Goal: Task Accomplishment & Management: Manage account settings

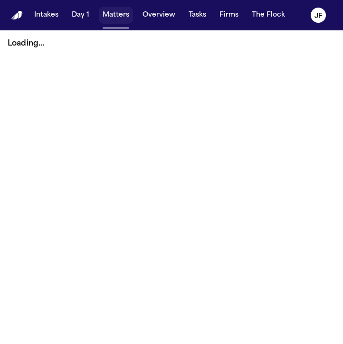
click at [107, 21] on button "Matters" at bounding box center [116, 15] width 34 height 17
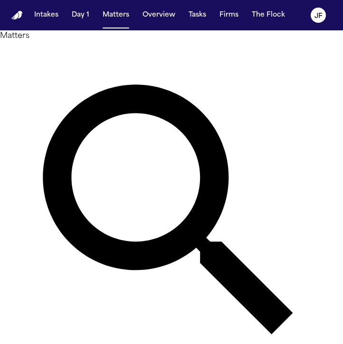
paste input "**********"
type input "**********"
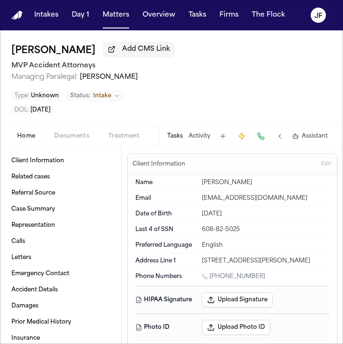
click at [59, 135] on span "Documents" at bounding box center [71, 136] width 35 height 8
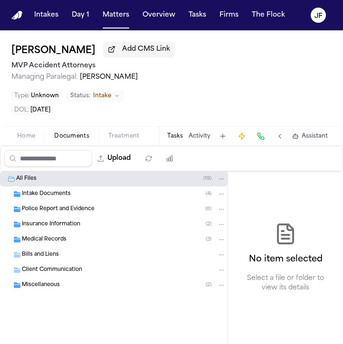
click at [48, 206] on span "Police Report and Evidence" at bounding box center [58, 210] width 73 height 8
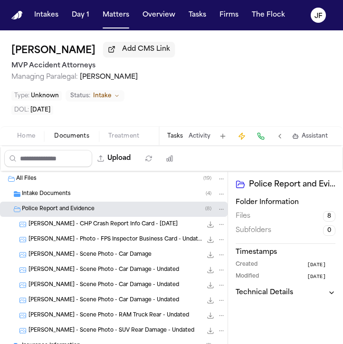
click at [79, 224] on span "[PERSON_NAME] - CHP Crash Report Info Card - [DATE]" at bounding box center [102, 225] width 149 height 8
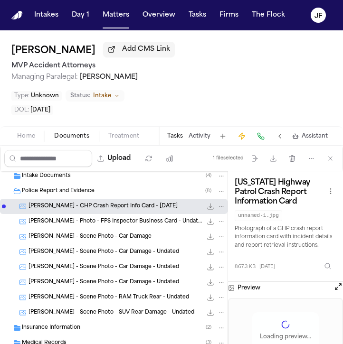
scroll to position [21, 0]
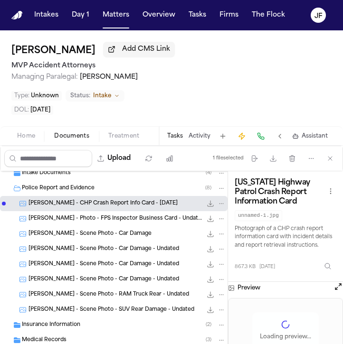
click at [139, 311] on span "[PERSON_NAME] - Scene Photo - SUV Rear Damage - Undated" at bounding box center [111, 310] width 166 height 8
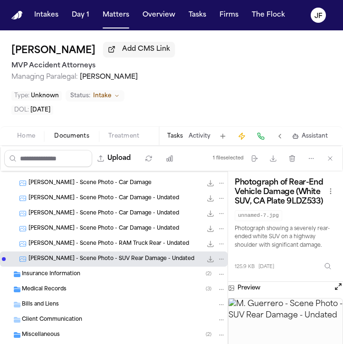
scroll to position [73, 0]
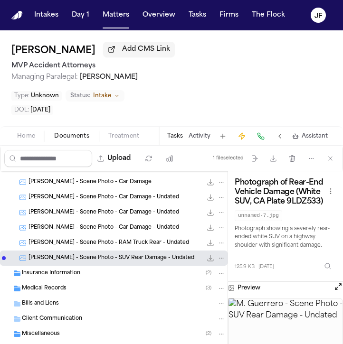
click at [159, 248] on div "[PERSON_NAME] - Scene Photo - RAM Truck Rear - Undated 99.8 KB • JPG" at bounding box center [113, 243] width 227 height 15
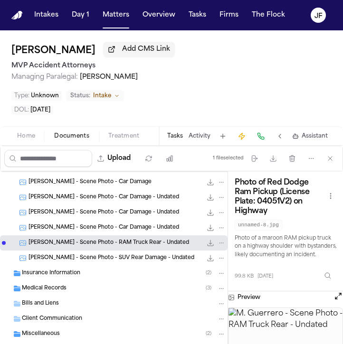
click at [141, 227] on span "[PERSON_NAME] - Scene Photo - Car Damage - Undated" at bounding box center [103, 228] width 151 height 8
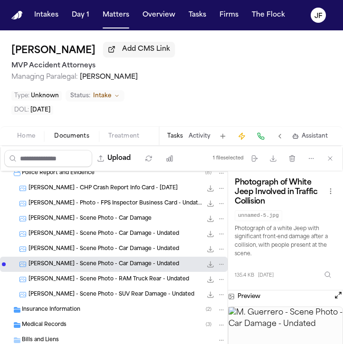
scroll to position [29, 0]
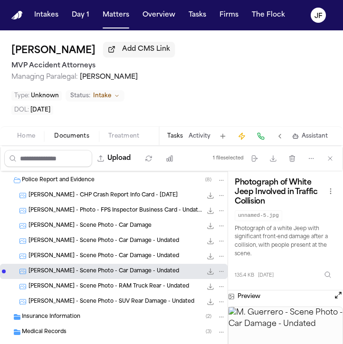
click at [145, 206] on div "[PERSON_NAME] - Photo - FPS Inspector Business Card - Undated 326.5 KB • JPG" at bounding box center [126, 210] width 197 height 9
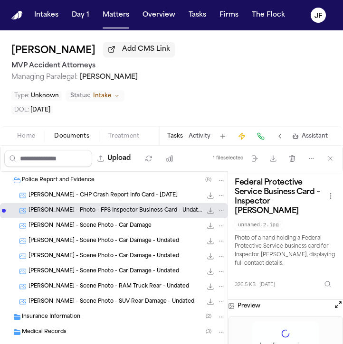
click at [146, 200] on div "[PERSON_NAME] - CHP Crash Report Info Card - [DATE] 867.3 KB • JPG" at bounding box center [113, 195] width 227 height 15
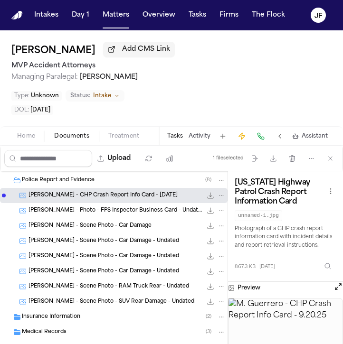
click at [209, 195] on icon "File: M. Guerrero - CHP Crash Report Info Card - 9.20.25" at bounding box center [211, 196] width 6 height 6
click at [21, 138] on span "Home" at bounding box center [26, 136] width 18 height 8
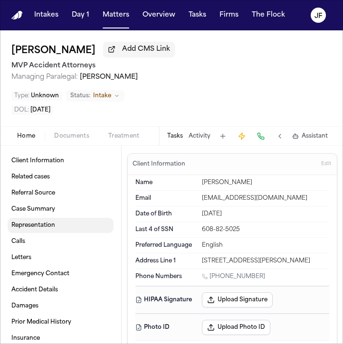
scroll to position [74, 0]
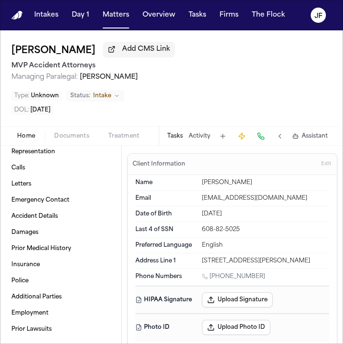
click at [70, 133] on span "Documents" at bounding box center [71, 136] width 35 height 8
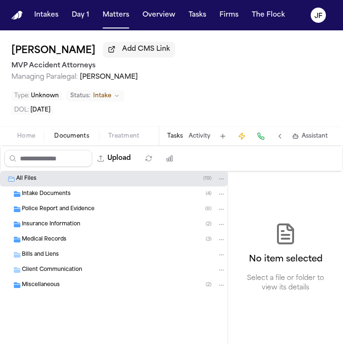
click at [65, 228] on div "Insurance Information ( 2 )" at bounding box center [113, 224] width 227 height 15
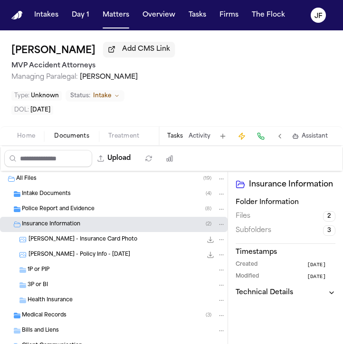
click at [73, 318] on div "Medical Records ( 3 )" at bounding box center [124, 315] width 204 height 9
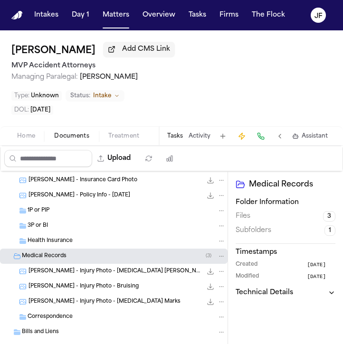
scroll to position [41, 0]
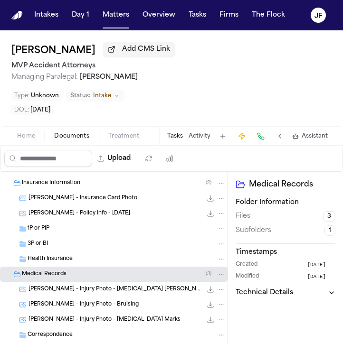
click at [102, 279] on div "Medical Records ( 3 )" at bounding box center [113, 274] width 227 height 15
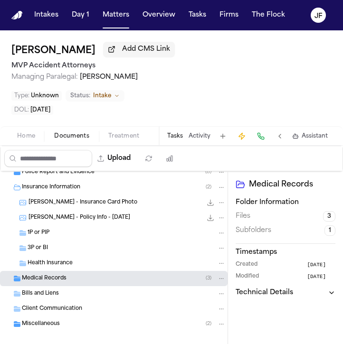
scroll to position [36, 0]
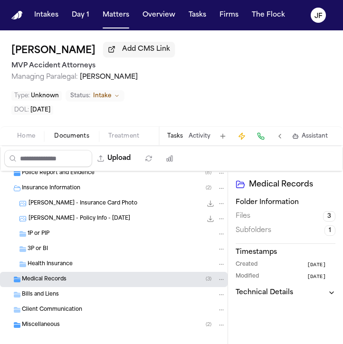
click at [92, 208] on div "[PERSON_NAME] - Insurance Card Photo 115.6 KB • JPG" at bounding box center [113, 203] width 227 height 15
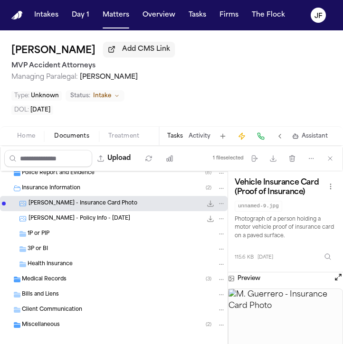
click at [210, 205] on icon "File: M. Guerrero - Insurance Card Photo" at bounding box center [211, 204] width 8 height 8
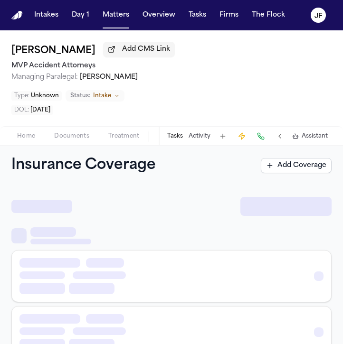
click at [159, 136] on span "Coverage" at bounding box center [173, 136] width 29 height 8
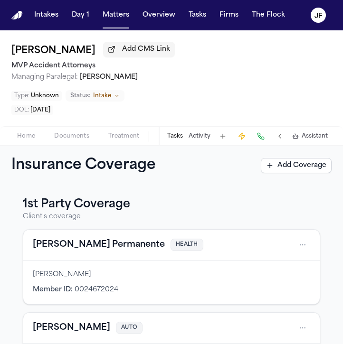
scroll to position [9, 0]
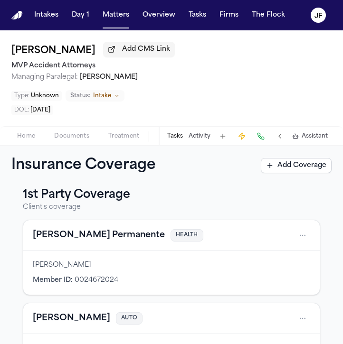
click at [27, 136] on span "Home" at bounding box center [26, 136] width 18 height 8
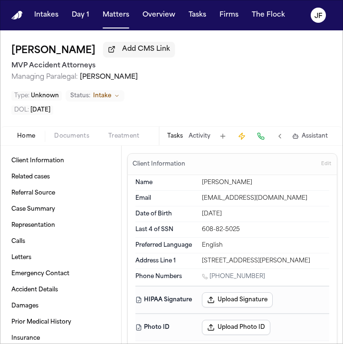
click at [73, 135] on span "Documents" at bounding box center [71, 136] width 35 height 8
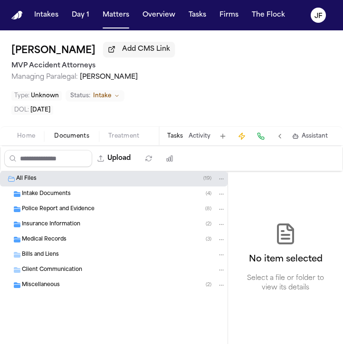
click at [64, 227] on span "Insurance Information" at bounding box center [51, 225] width 58 height 8
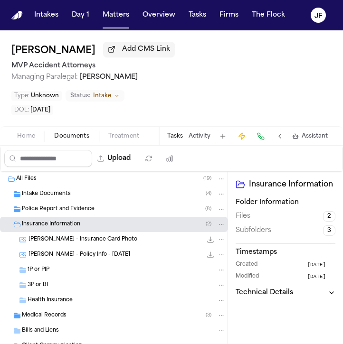
click at [73, 214] on div "Police Report and Evidence ( 8 )" at bounding box center [113, 209] width 227 height 15
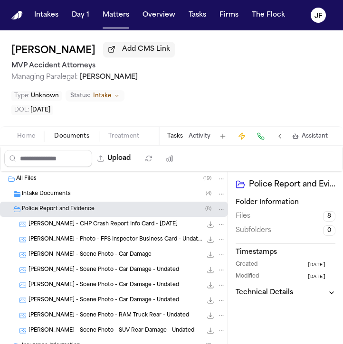
click at [72, 224] on span "[PERSON_NAME] - CHP Crash Report Info Card - [DATE]" at bounding box center [102, 225] width 149 height 8
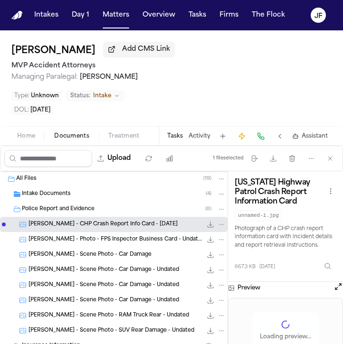
click at [75, 217] on div "[PERSON_NAME] - CHP Crash Report Info Card - [DATE] 867.3 KB • JPG" at bounding box center [113, 224] width 227 height 15
click at [75, 212] on span "Police Report and Evidence" at bounding box center [58, 210] width 73 height 8
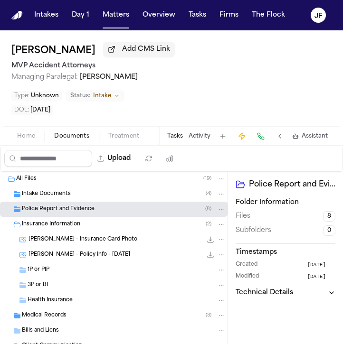
scroll to position [13, 0]
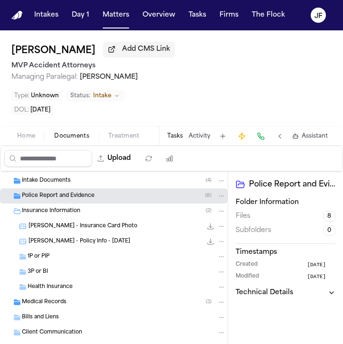
click at [70, 241] on span "[PERSON_NAME] - Policy Info - [DATE]" at bounding box center [79, 242] width 102 height 8
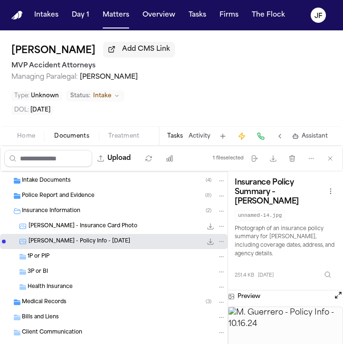
click at [136, 233] on div "All Files ( 19 ) Intake Documents ( 4 ) Police Report and Evidence ( 8 ) Insura…" at bounding box center [113, 280] width 227 height 245
click at [211, 241] on icon "File: M. Guerrero - Policy Info - 10.16.24" at bounding box center [211, 242] width 8 height 8
click at [77, 227] on span "[PERSON_NAME] - Insurance Card Photo" at bounding box center [82, 227] width 109 height 8
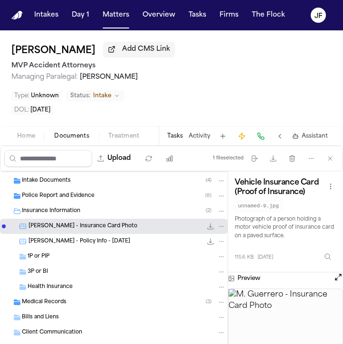
scroll to position [46, 0]
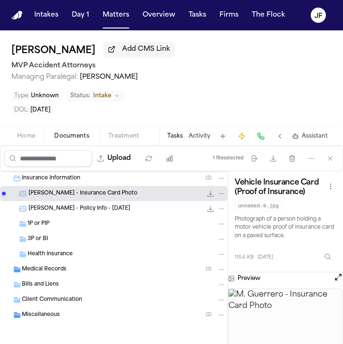
click at [104, 310] on div "Miscellaneous ( 2 )" at bounding box center [113, 315] width 227 height 15
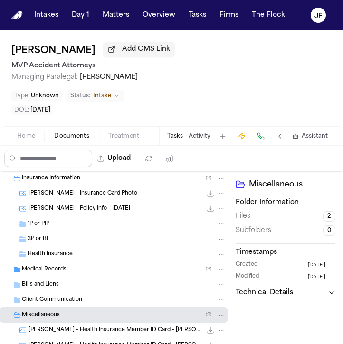
scroll to position [76, 0]
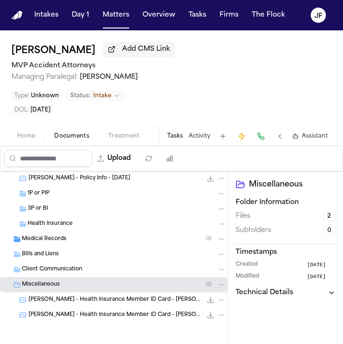
click at [114, 301] on span "[PERSON_NAME] - Health Insurance Member ID Card - [PERSON_NAME]" at bounding box center [114, 300] width 173 height 8
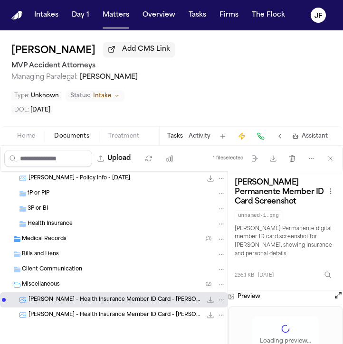
click at [100, 286] on div "Miscellaneous ( 2 )" at bounding box center [124, 285] width 204 height 9
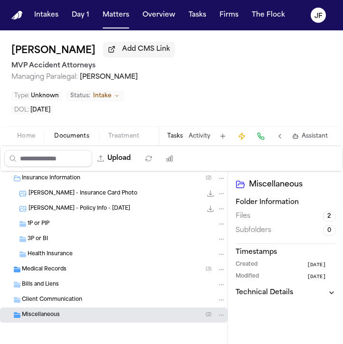
scroll to position [0, 0]
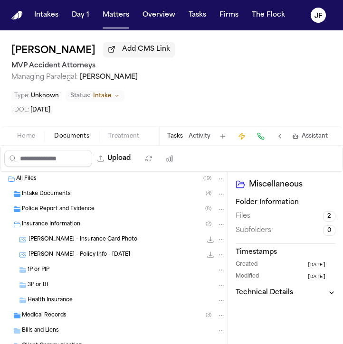
click at [102, 225] on div "Insurance Information ( 2 )" at bounding box center [124, 224] width 204 height 9
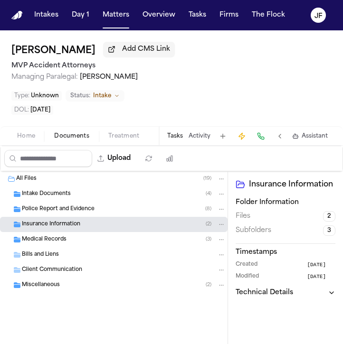
click at [105, 202] on div "Police Report and Evidence ( 8 )" at bounding box center [113, 209] width 227 height 15
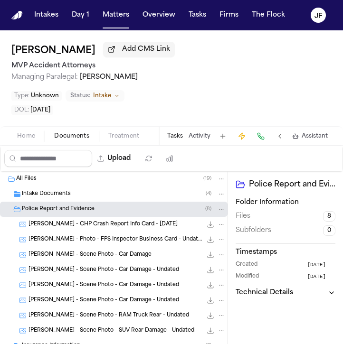
click at [105, 238] on span "[PERSON_NAME] - Photo - FPS Inspector Business Card - Undated" at bounding box center [114, 240] width 173 height 8
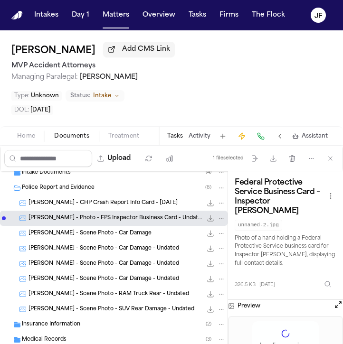
scroll to position [23, 0]
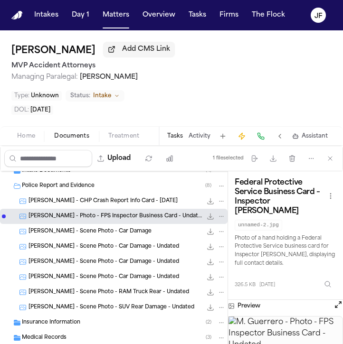
click at [136, 230] on span "[PERSON_NAME] - Scene Photo - Car Damage" at bounding box center [89, 232] width 123 height 8
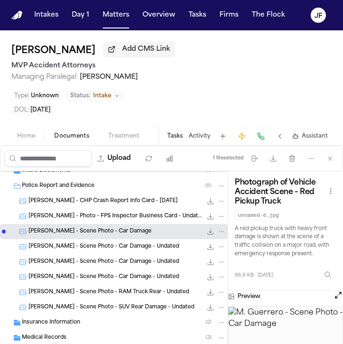
click at [212, 234] on icon "File: M. Guerrero - Scene Photo - Car Damage" at bounding box center [211, 232] width 8 height 8
click at [167, 245] on div "[PERSON_NAME] - Scene Photo - Car Damage - Undated 111.5 KB • JPG" at bounding box center [126, 246] width 197 height 9
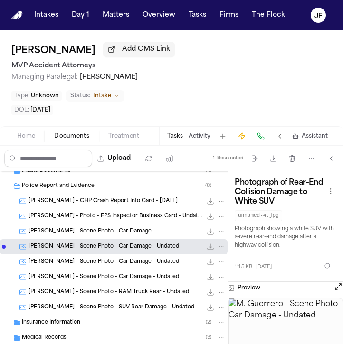
click at [149, 257] on div "[PERSON_NAME] - Scene Photo - Car Damage - Undated 70.5 KB • JPG" at bounding box center [126, 261] width 197 height 9
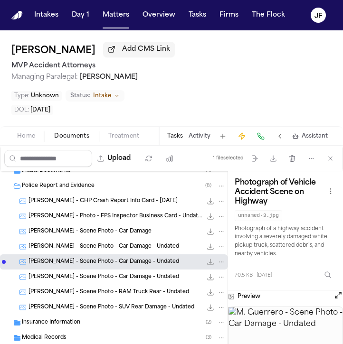
click at [210, 261] on icon "File: M. Guerrero - Scene Photo - Car Damage - Undated" at bounding box center [211, 262] width 8 height 8
click at [0, 0] on span "135.4 KB • JPG" at bounding box center [0, 0] width 0 height 0
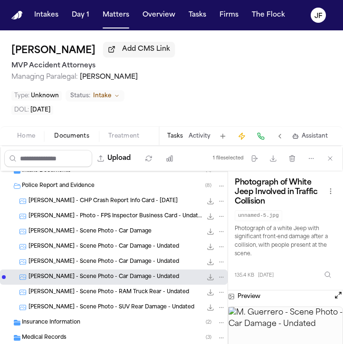
click at [145, 290] on span "[PERSON_NAME] - Scene Photo - RAM Truck Rear - Undated" at bounding box center [108, 293] width 160 height 8
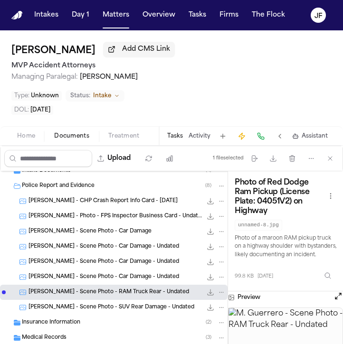
click at [220, 292] on icon "File: M. Guerrero - Scene Photo - RAM Truck Rear - Undated" at bounding box center [221, 292] width 7 height 7
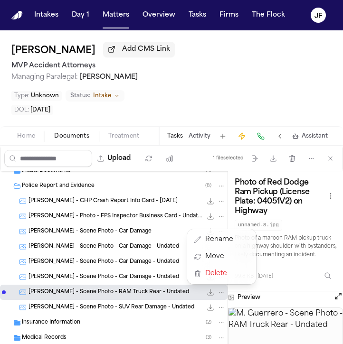
click at [202, 295] on div "99.8 KB • JPG" at bounding box center [214, 292] width 24 height 9
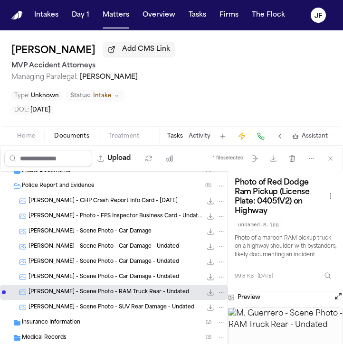
click at [208, 292] on icon "File: M. Guerrero - Scene Photo - RAM Truck Rear - Undated" at bounding box center [211, 293] width 8 height 8
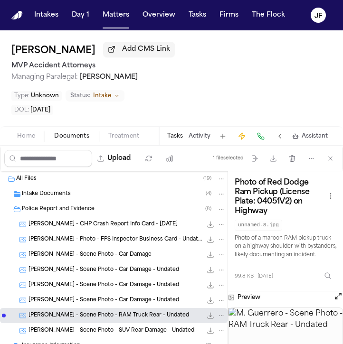
click at [71, 212] on span "Police Report and Evidence" at bounding box center [58, 210] width 73 height 8
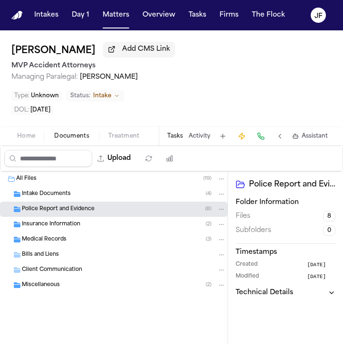
click at [71, 212] on span "Police Report and Evidence" at bounding box center [58, 210] width 73 height 8
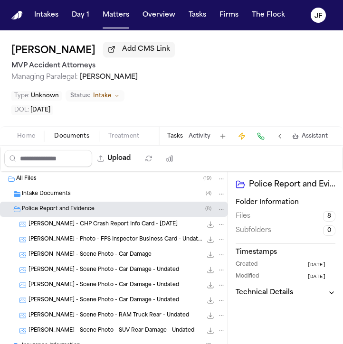
click at [120, 160] on button "Upload" at bounding box center [114, 158] width 44 height 17
select select "**********"
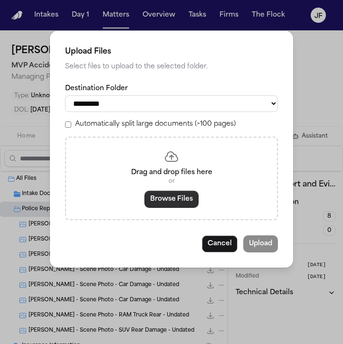
click at [166, 201] on button "Browse Files" at bounding box center [171, 199] width 54 height 17
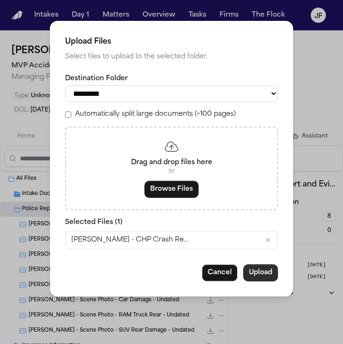
click at [258, 277] on button "Upload" at bounding box center [260, 272] width 35 height 17
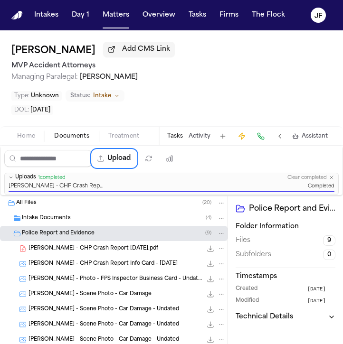
click at [121, 245] on span "[PERSON_NAME] - CHP Crash Report [DATE].pdf" at bounding box center [93, 249] width 130 height 8
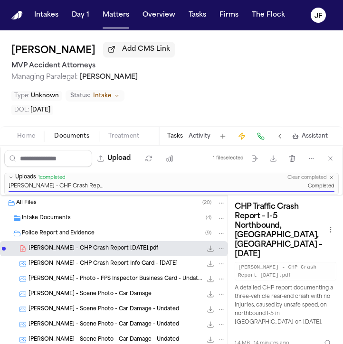
click at [88, 230] on span "Police Report and Evidence" at bounding box center [58, 234] width 73 height 8
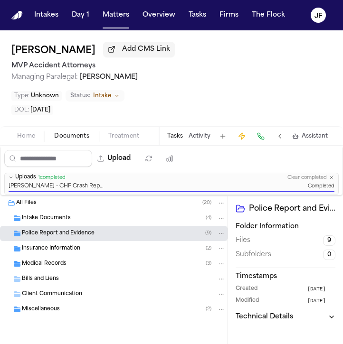
click at [63, 217] on span "Intake Documents" at bounding box center [46, 219] width 49 height 8
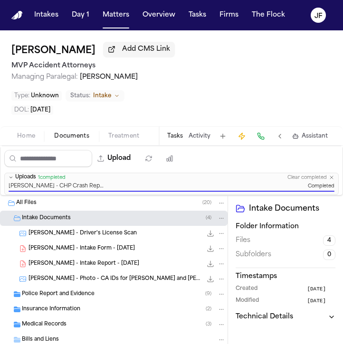
click at [63, 217] on span "Intake Documents" at bounding box center [46, 219] width 49 height 8
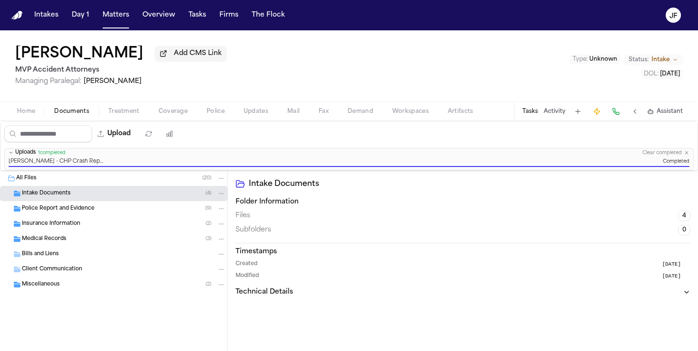
click at [39, 117] on span "button" at bounding box center [25, 116] width 29 height 1
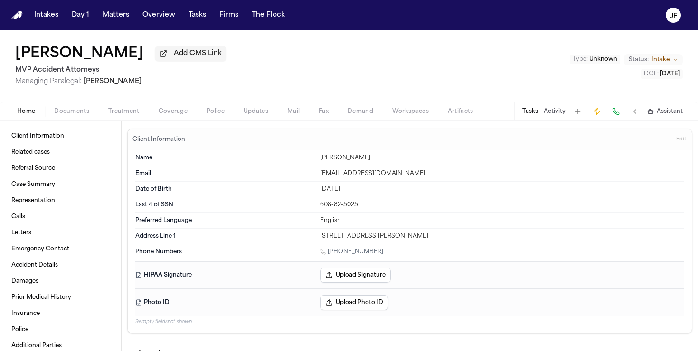
click at [342, 113] on button at bounding box center [634, 111] width 13 height 13
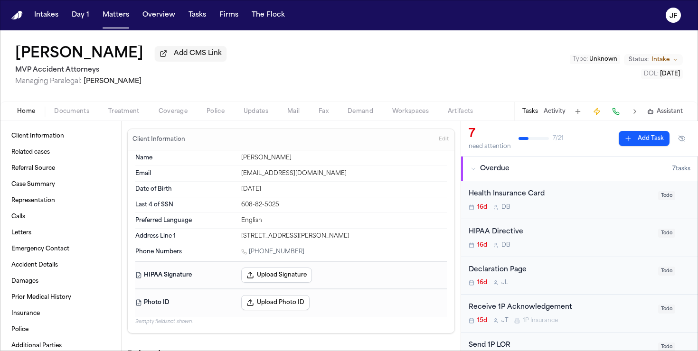
click at [98, 109] on button "Documents" at bounding box center [72, 111] width 54 height 11
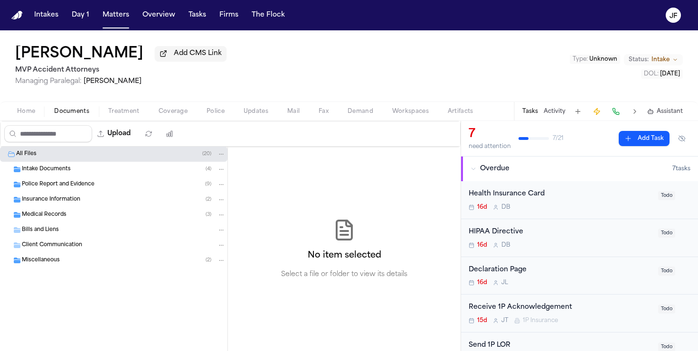
click at [66, 189] on span "Police Report and Evidence" at bounding box center [58, 185] width 73 height 8
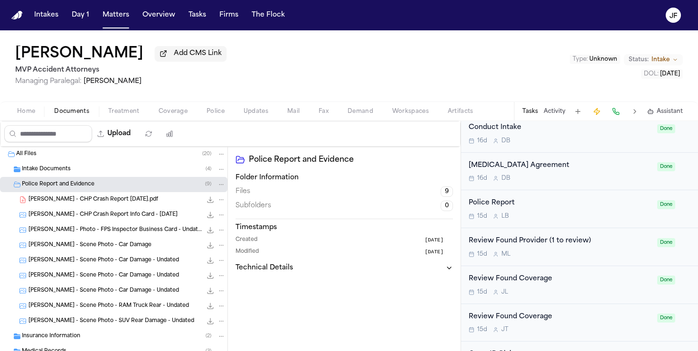
scroll to position [451, 0]
click at [342, 207] on div "Police Report" at bounding box center [560, 202] width 183 height 11
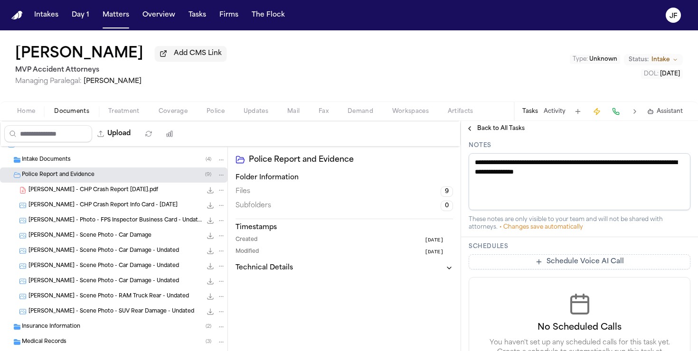
scroll to position [9, 0]
click at [127, 214] on div "[PERSON_NAME] - CHP Crash Report Info Card - [DATE] 867.3 KB • JPG" at bounding box center [113, 205] width 227 height 15
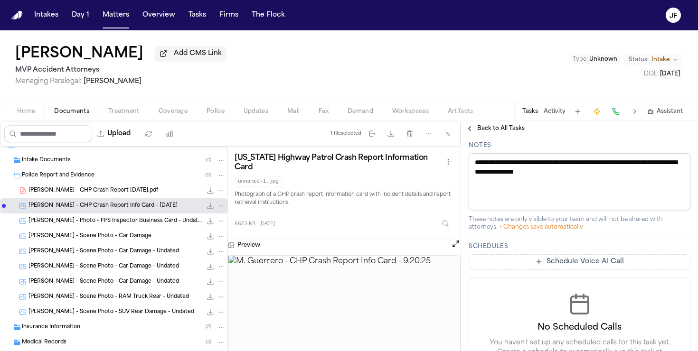
click at [342, 135] on div "Back to All Tasks" at bounding box center [579, 128] width 237 height 15
click at [342, 115] on button "Activity" at bounding box center [555, 112] width 22 height 8
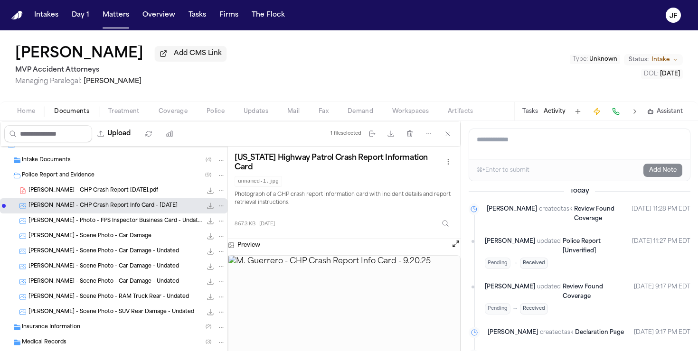
scroll to position [0, 0]
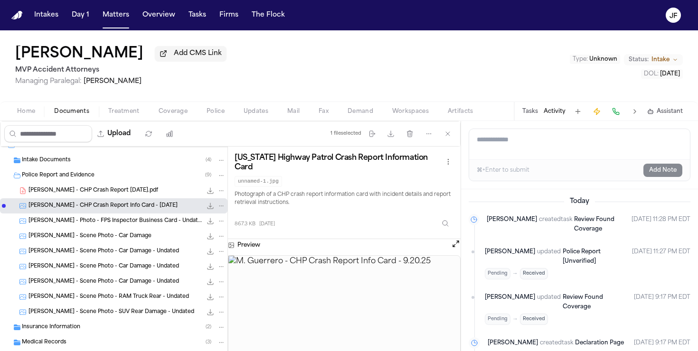
click at [180, 119] on div "Home Documents Treatment Coverage Police Updates Mail Fax Demand Workspaces Art…" at bounding box center [349, 111] width 698 height 19
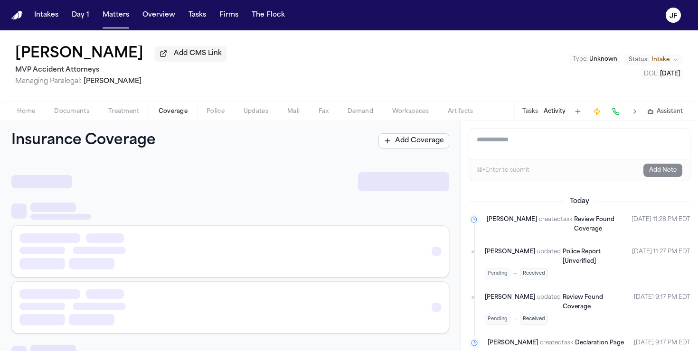
click at [179, 115] on span "Coverage" at bounding box center [173, 112] width 29 height 8
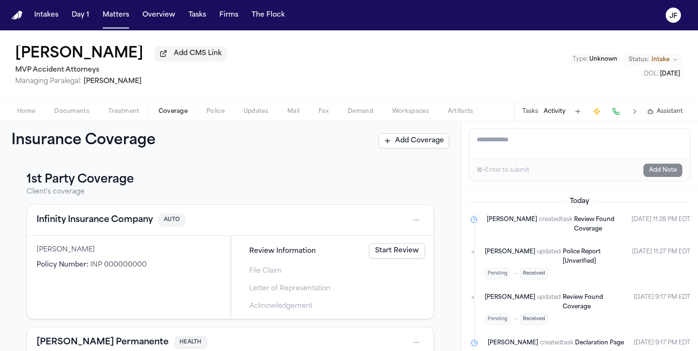
click at [342, 133] on div "Insurance Coverage Add Coverage" at bounding box center [230, 141] width 461 height 40
click at [342, 147] on button "Add Coverage" at bounding box center [413, 140] width 71 height 15
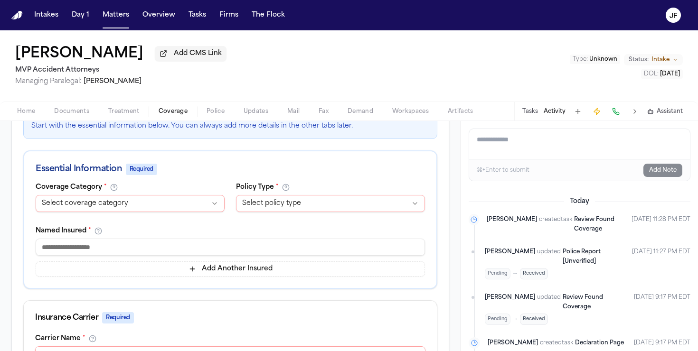
scroll to position [156, 0]
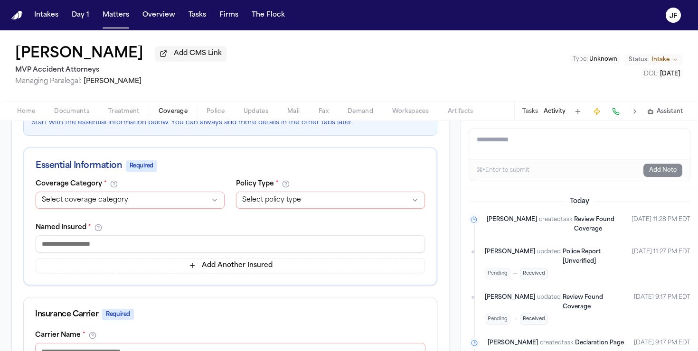
click at [141, 248] on input at bounding box center [230, 244] width 389 height 17
type input "*"
type input "**********"
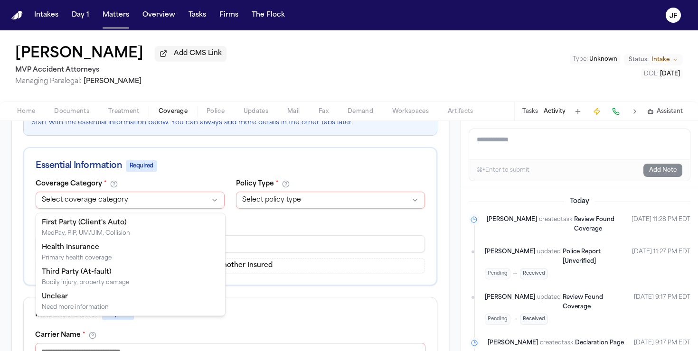
click at [125, 196] on html "**********" at bounding box center [349, 175] width 698 height 351
select select "**********"
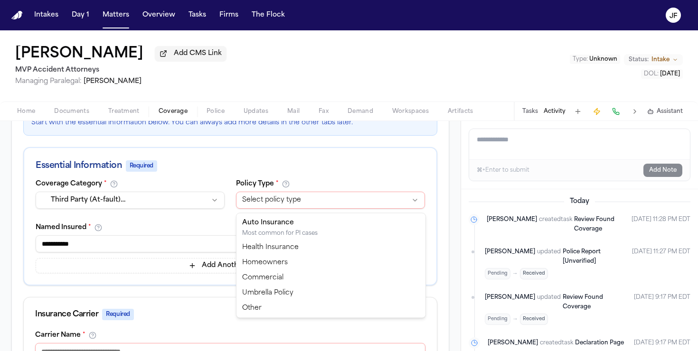
click at [262, 206] on html "**********" at bounding box center [349, 175] width 698 height 351
select select "****"
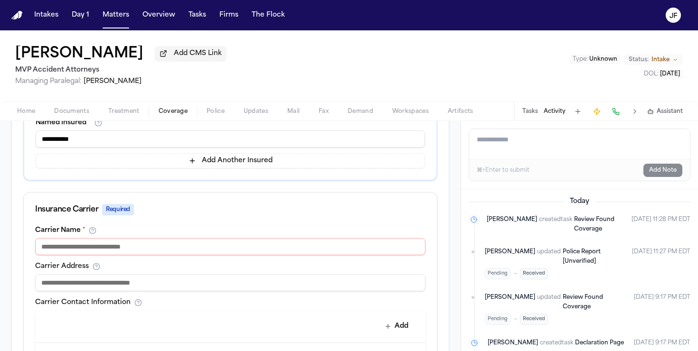
scroll to position [263, 0]
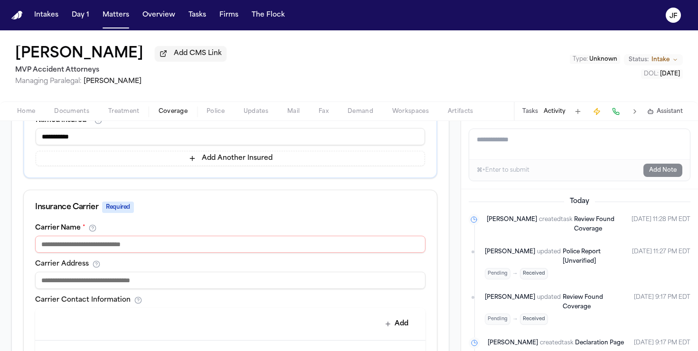
click at [247, 242] on input at bounding box center [230, 244] width 390 height 17
type input "*"
type input "***"
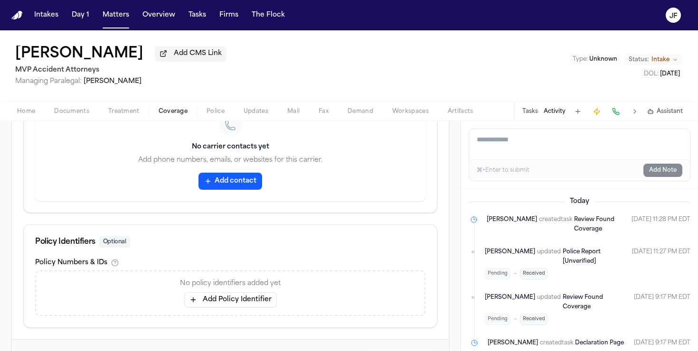
scroll to position [520, 0]
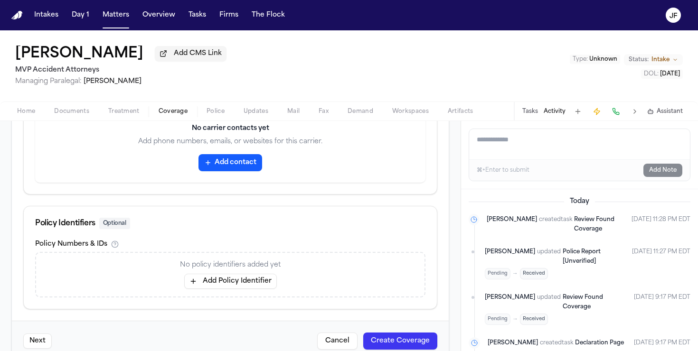
click at [221, 285] on button "Add Policy Identifier" at bounding box center [230, 281] width 93 height 15
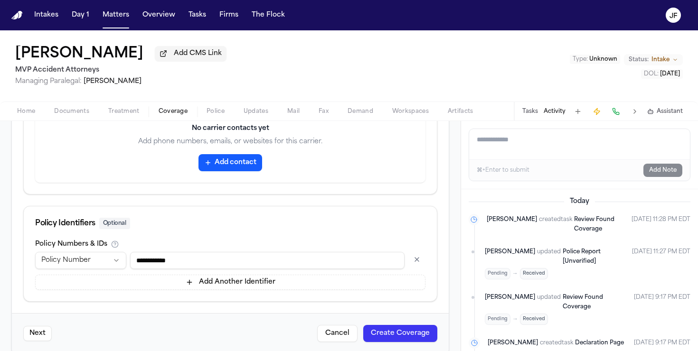
type input "**********"
click at [107, 265] on html "**********" at bounding box center [349, 175] width 698 height 351
click at [171, 221] on html "**********" at bounding box center [349, 175] width 698 height 351
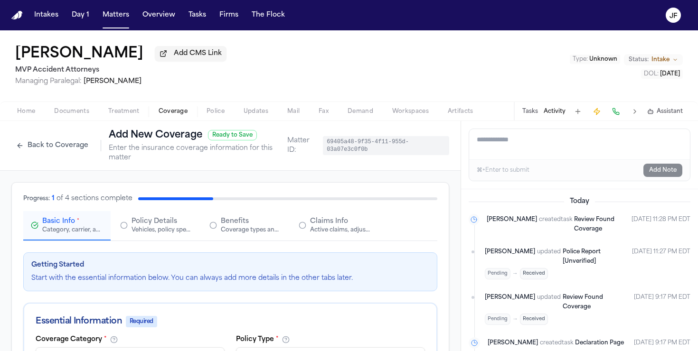
click at [166, 241] on button "Policy Details Vehicles, policy specifics, and additional details" at bounding box center [156, 225] width 87 height 29
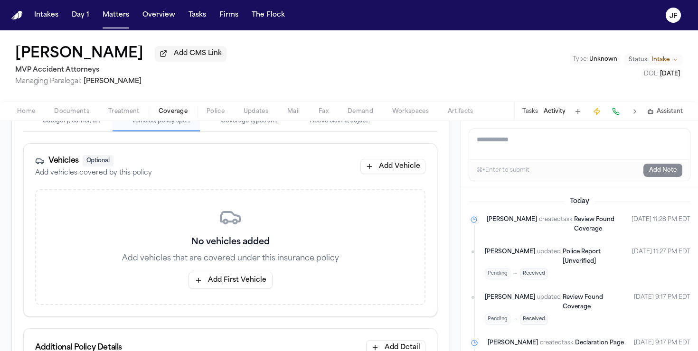
scroll to position [124, 0]
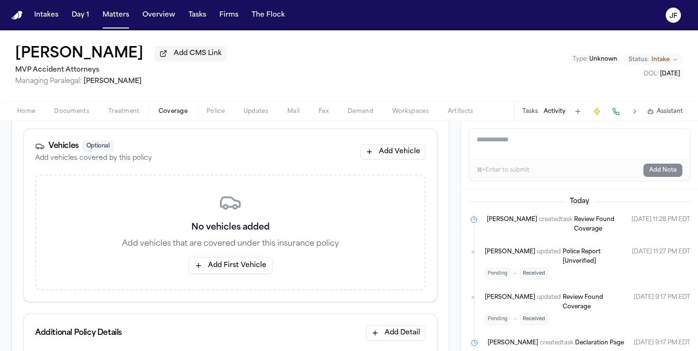
click at [219, 257] on div "No vehicles added Add vehicles that are covered under this insurance policy Add…" at bounding box center [230, 233] width 390 height 116
click at [218, 268] on button "Add First Vehicle" at bounding box center [231, 265] width 84 height 17
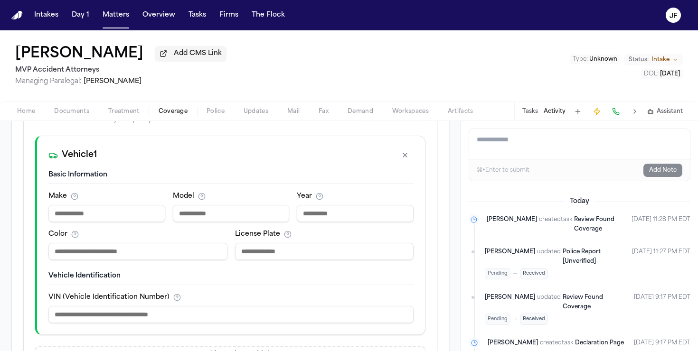
scroll to position [165, 0]
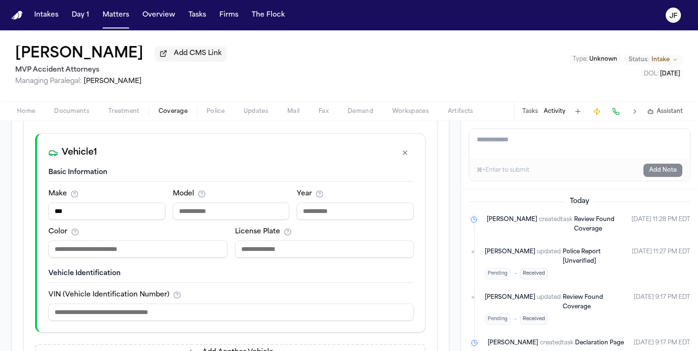
type input "***"
type input "****"
type input "***"
click at [267, 254] on input at bounding box center [324, 249] width 179 height 17
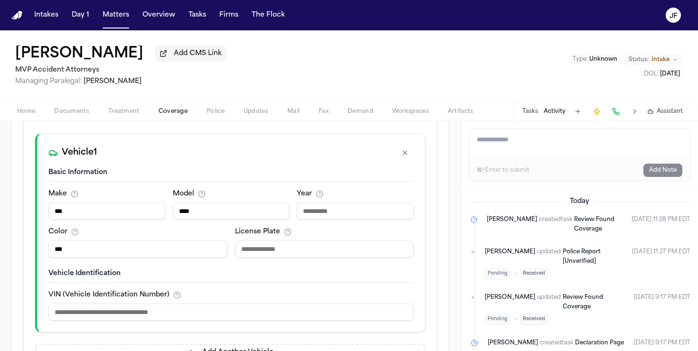
paste input "*******"
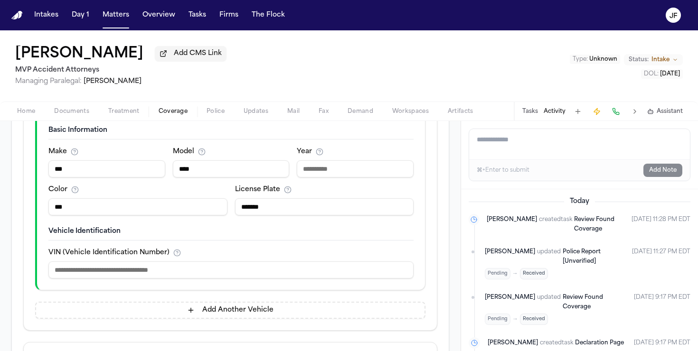
scroll to position [216, 0]
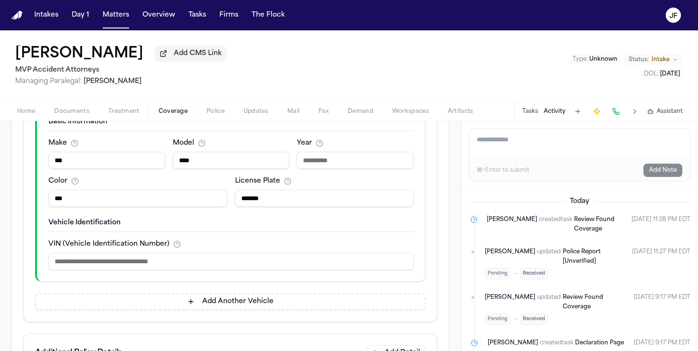
type input "*******"
click at [143, 270] on input at bounding box center [230, 261] width 365 height 17
paste input "**********"
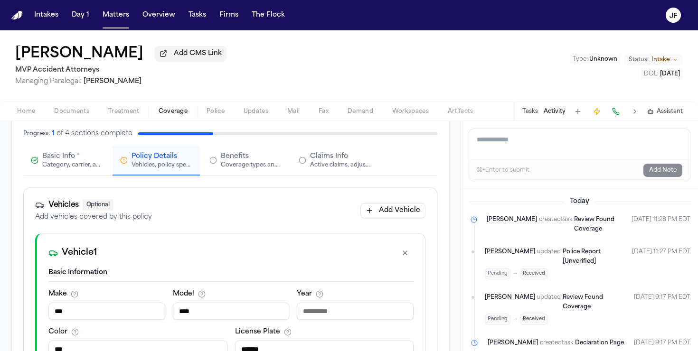
scroll to position [0, 0]
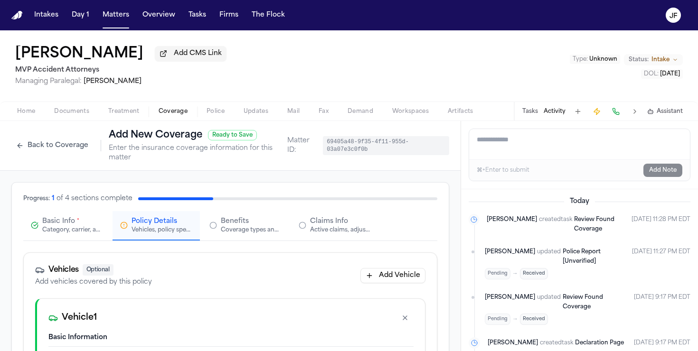
type input "**********"
click at [245, 226] on span "Benefits" at bounding box center [235, 221] width 28 height 9
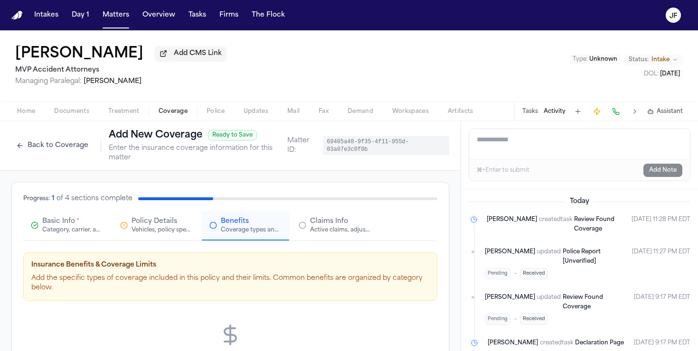
click at [329, 223] on span "Claims Info" at bounding box center [329, 221] width 38 height 9
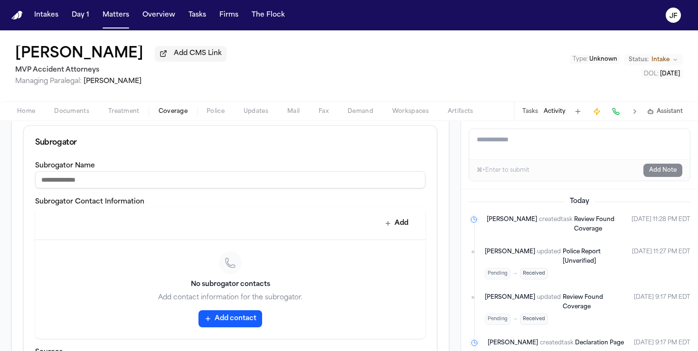
scroll to position [416, 0]
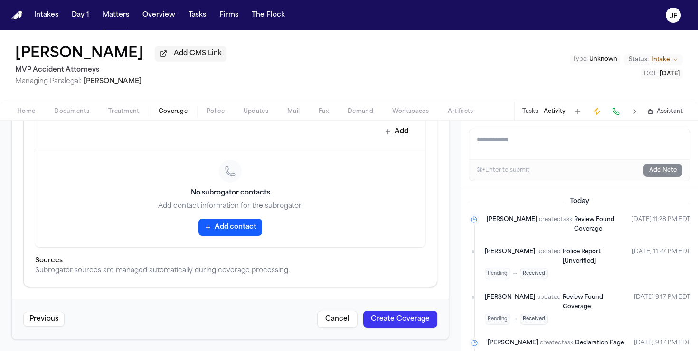
click at [342, 324] on button "Create Coverage" at bounding box center [400, 319] width 74 height 17
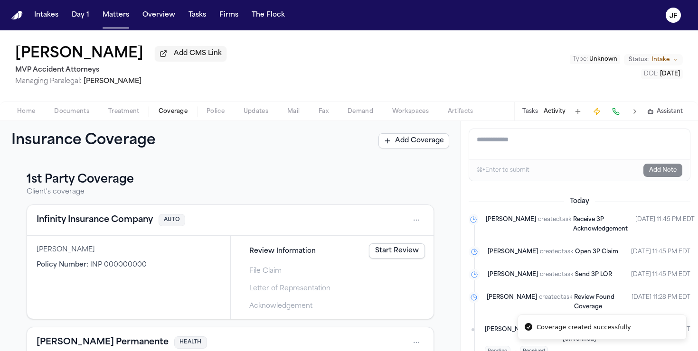
scroll to position [354, 0]
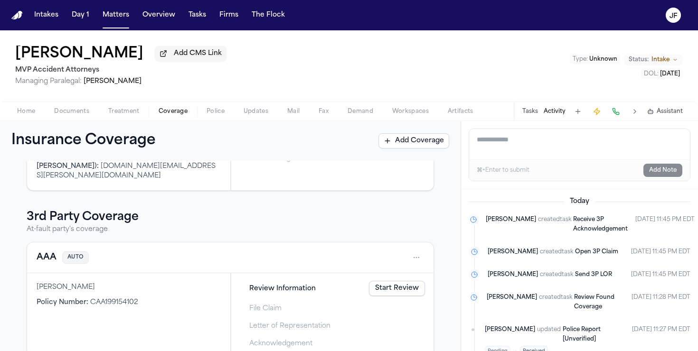
click at [342, 281] on link "Start Review" at bounding box center [397, 288] width 56 height 15
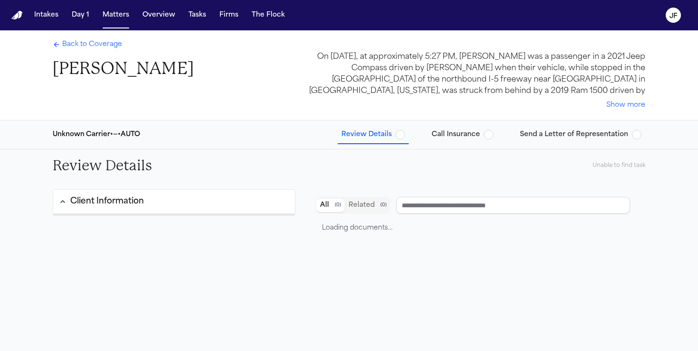
type input "**********"
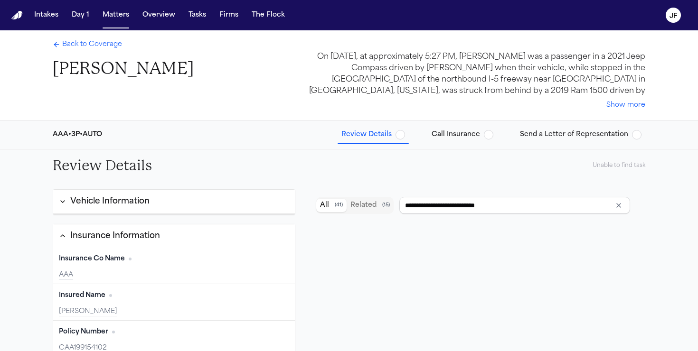
click at [342, 136] on span "button" at bounding box center [400, 134] width 9 height 9
click at [112, 49] on span "Back to Coverage" at bounding box center [92, 44] width 60 height 9
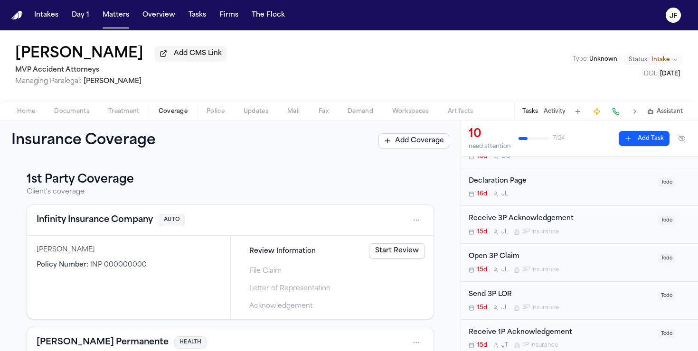
scroll to position [108, 0]
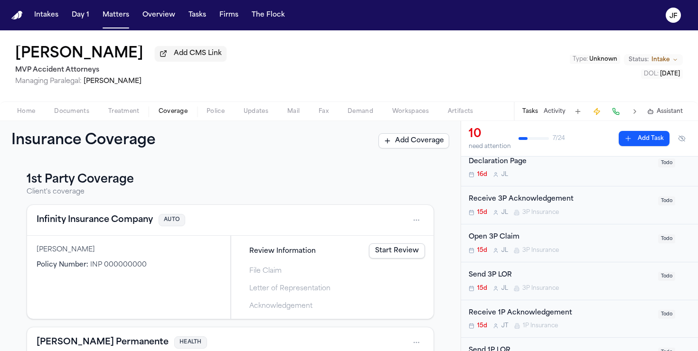
click at [342, 207] on div "Receive 3P Acknowledgement 15d [PERSON_NAME] 3P Insurance" at bounding box center [561, 205] width 184 height 22
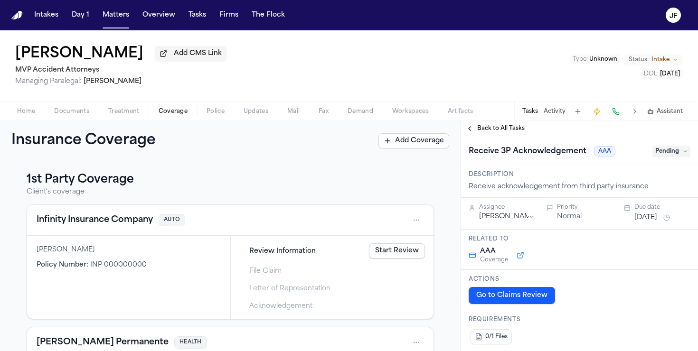
click at [342, 129] on span "Back to All Tasks" at bounding box center [500, 129] width 47 height 8
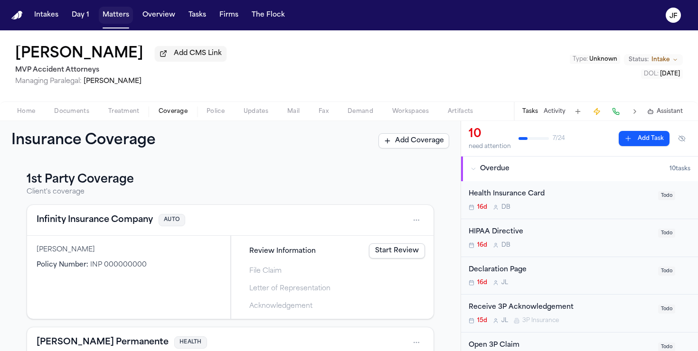
click at [120, 11] on button "Matters" at bounding box center [116, 15] width 34 height 17
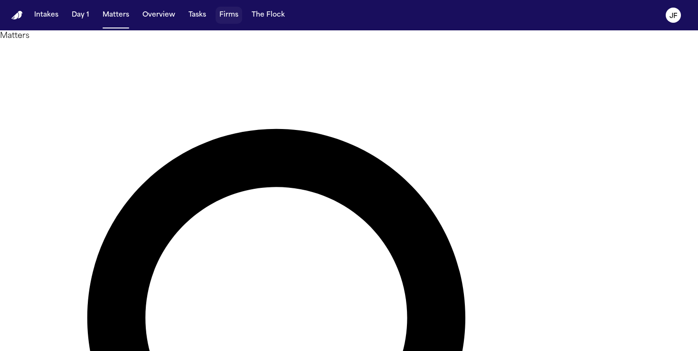
click at [226, 17] on button "Firms" at bounding box center [229, 15] width 27 height 17
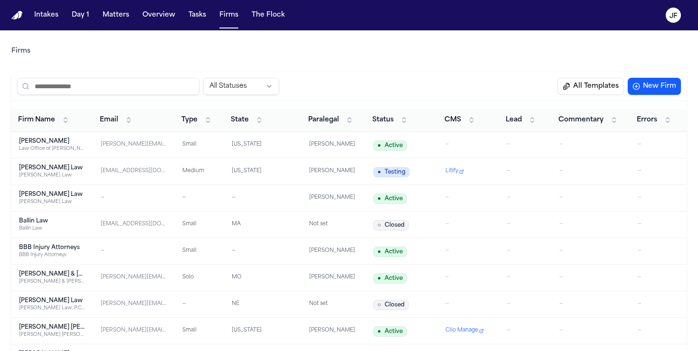
click at [342, 120] on button "Status" at bounding box center [390, 120] width 45 height 15
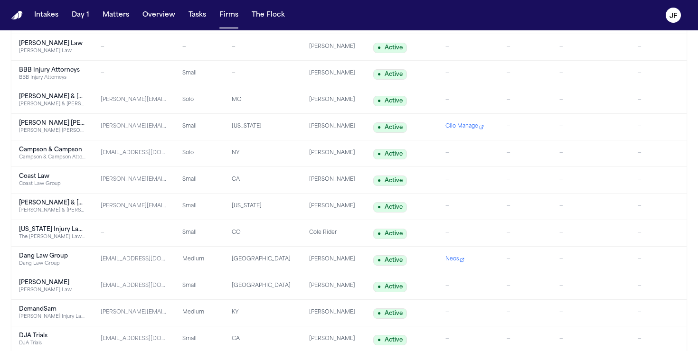
scroll to position [179, 0]
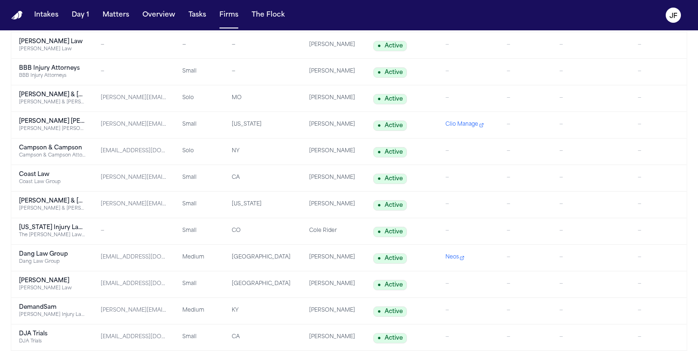
click at [39, 174] on div "Coast Law" at bounding box center [52, 175] width 66 height 8
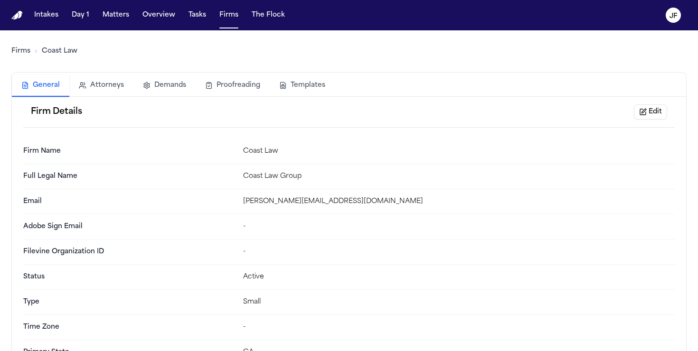
click at [299, 91] on button "Templates" at bounding box center [302, 85] width 65 height 21
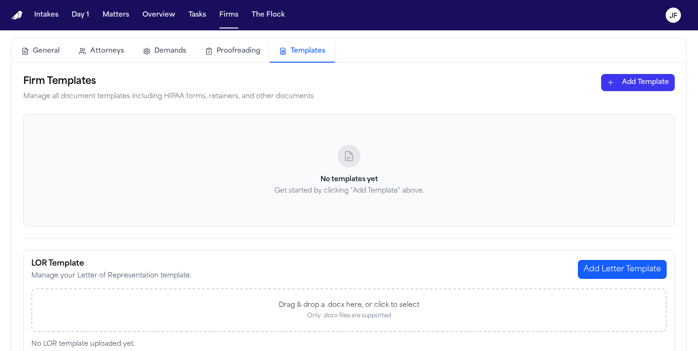
scroll to position [18, 0]
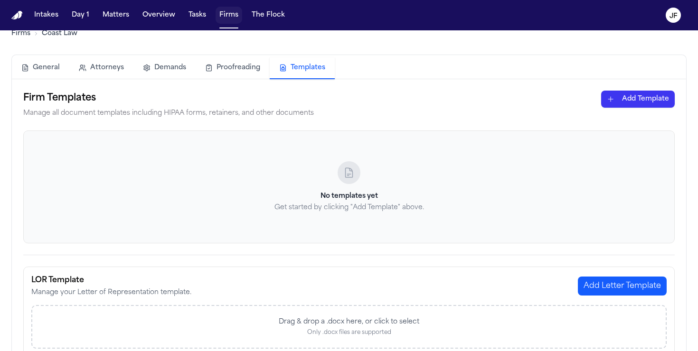
click at [226, 22] on button "Firms" at bounding box center [229, 15] width 27 height 17
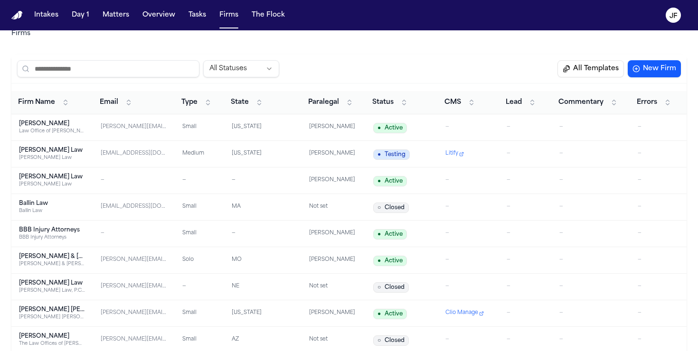
scroll to position [28, 0]
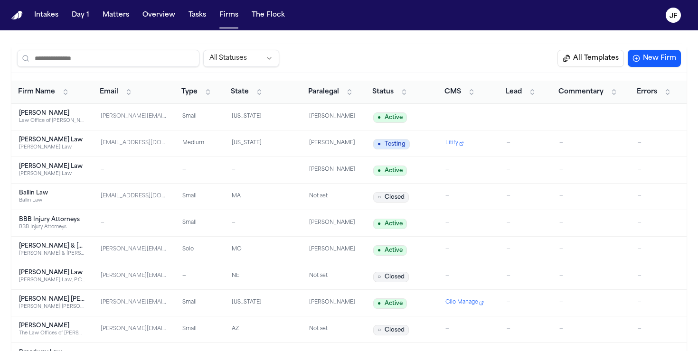
click at [342, 94] on button "Status" at bounding box center [390, 92] width 45 height 15
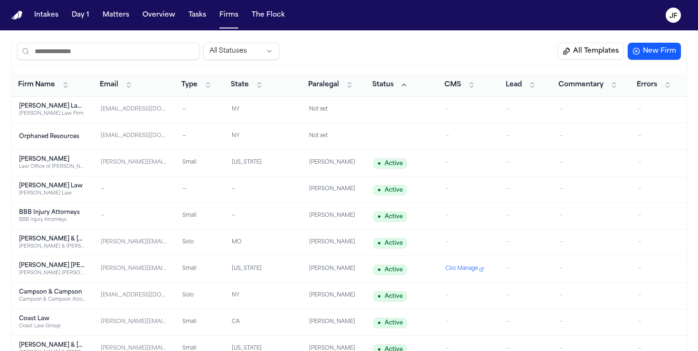
scroll to position [38, 0]
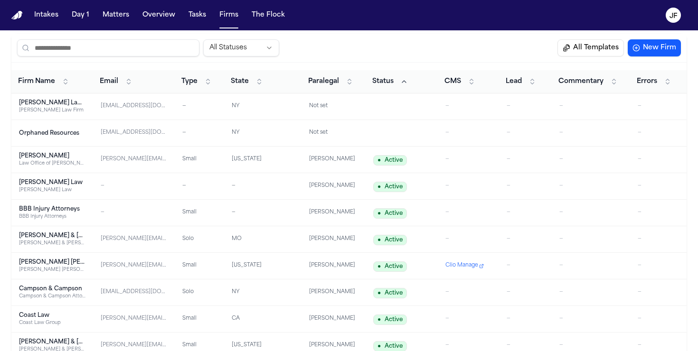
click at [71, 211] on div "BBB Injury Attorneys" at bounding box center [52, 210] width 66 height 8
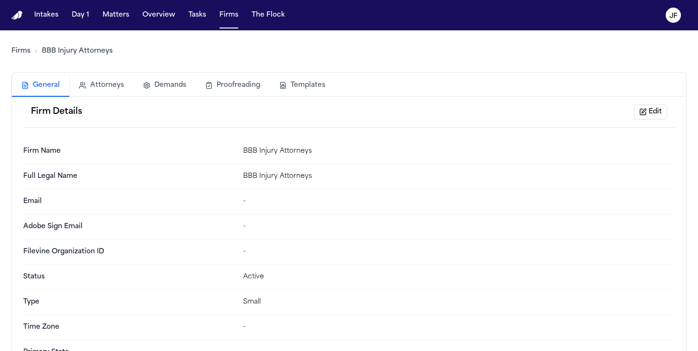
scroll to position [31, 0]
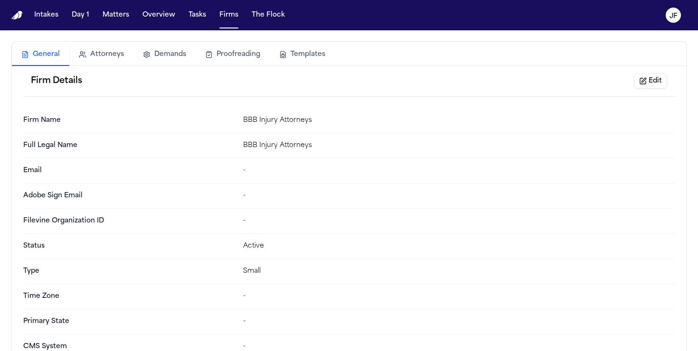
click at [308, 54] on button "Templates" at bounding box center [302, 54] width 65 height 21
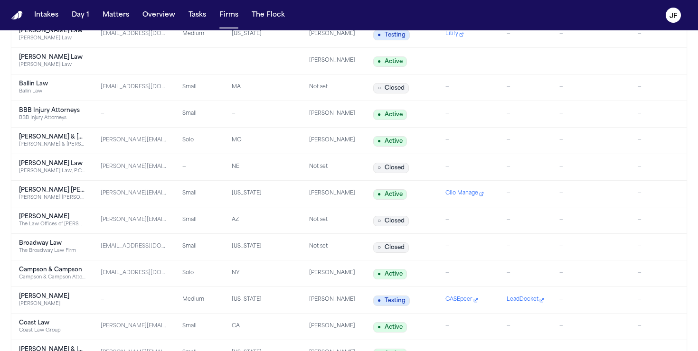
scroll to position [141, 0]
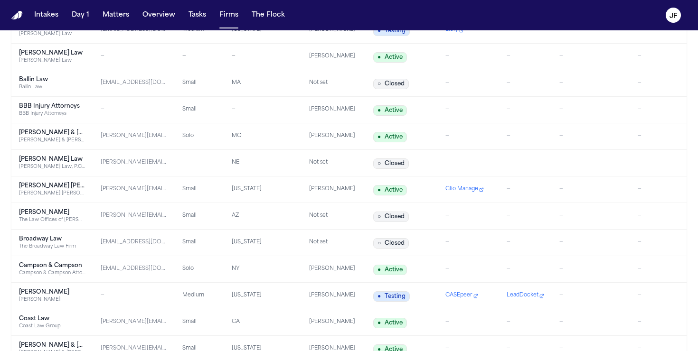
click at [30, 185] on div "[PERSON_NAME] [PERSON_NAME]" at bounding box center [52, 186] width 66 height 8
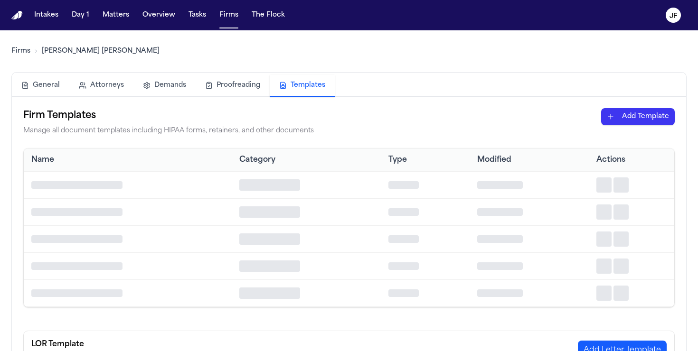
click at [281, 88] on button "Templates" at bounding box center [302, 86] width 65 height 22
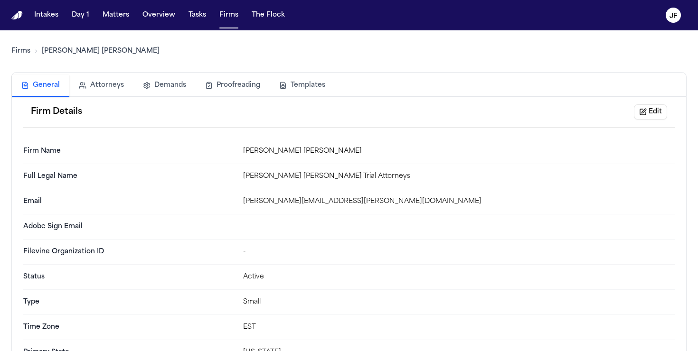
click at [37, 88] on button "General" at bounding box center [40, 86] width 57 height 22
click at [20, 56] on link "Firms" at bounding box center [20, 51] width 19 height 9
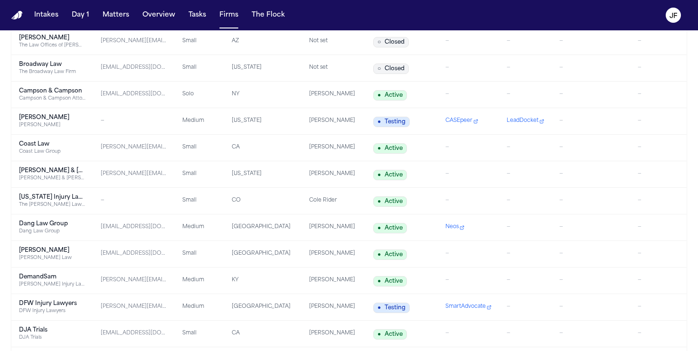
scroll to position [320, 0]
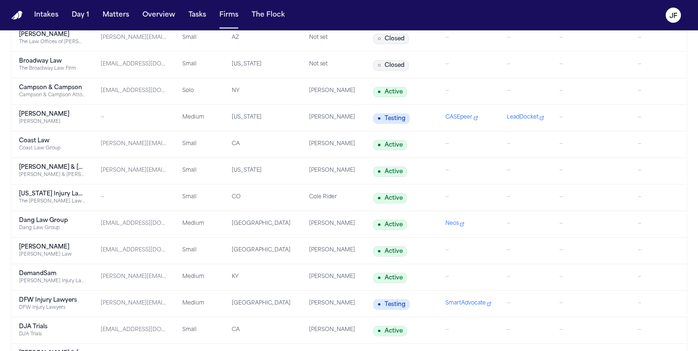
click at [38, 140] on div "Coast Law" at bounding box center [52, 141] width 66 height 8
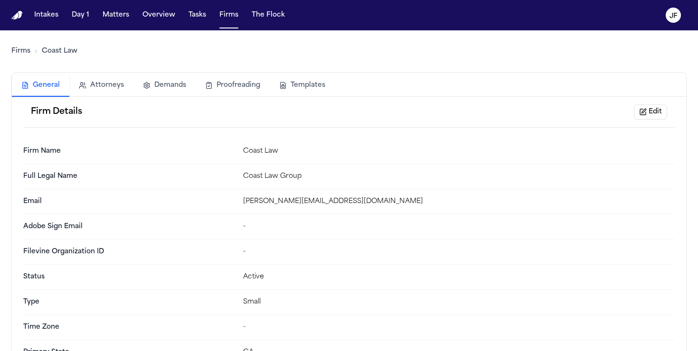
click at [305, 83] on button "Templates" at bounding box center [302, 85] width 65 height 21
click at [27, 81] on button "General" at bounding box center [40, 86] width 57 height 22
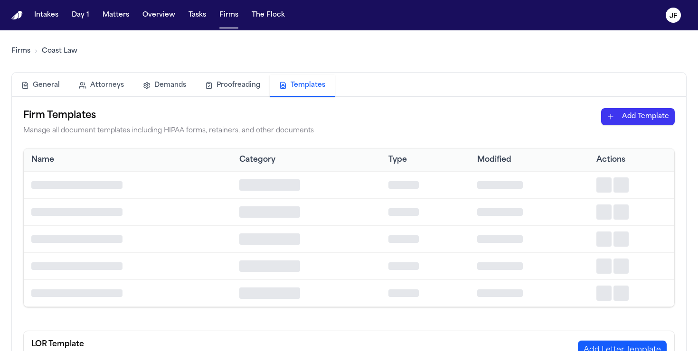
click at [312, 95] on button "Templates" at bounding box center [302, 86] width 65 height 22
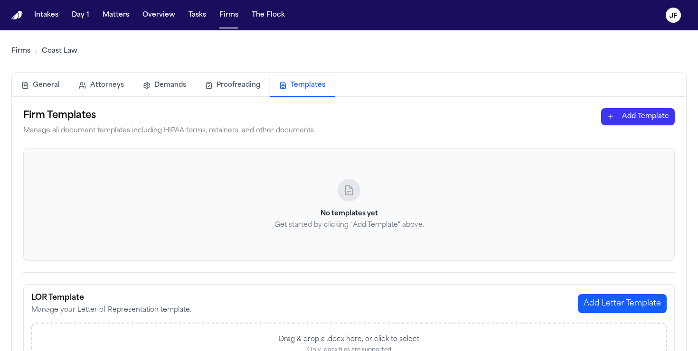
click at [19, 53] on link "Firms" at bounding box center [20, 51] width 19 height 9
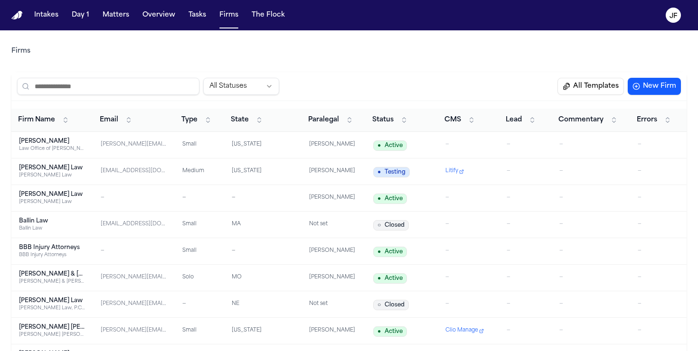
click at [342, 119] on button "Status" at bounding box center [390, 120] width 45 height 15
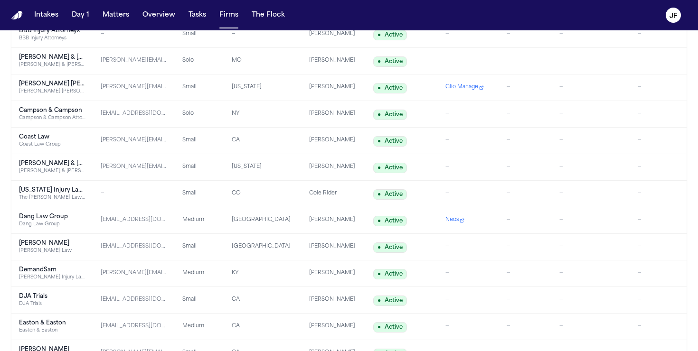
scroll to position [217, 0]
click at [47, 191] on div "[US_STATE] Injury Lawyers" at bounding box center [52, 191] width 66 height 8
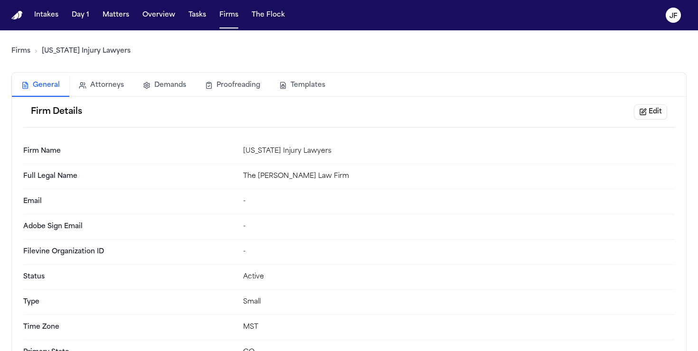
click at [284, 89] on button "Templates" at bounding box center [302, 85] width 65 height 21
click at [47, 88] on button "General" at bounding box center [40, 86] width 57 height 22
click at [14, 47] on link "Firms" at bounding box center [20, 51] width 19 height 9
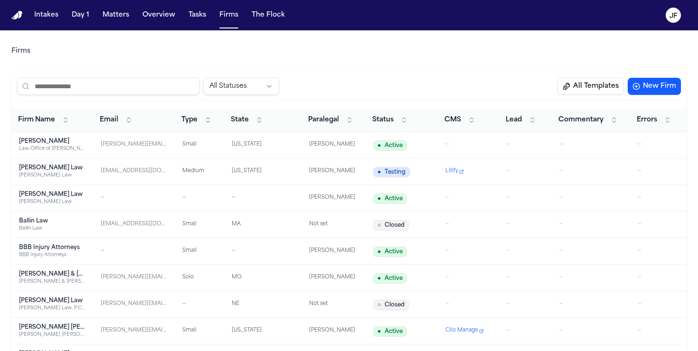
click at [342, 127] on button "Status" at bounding box center [390, 120] width 45 height 15
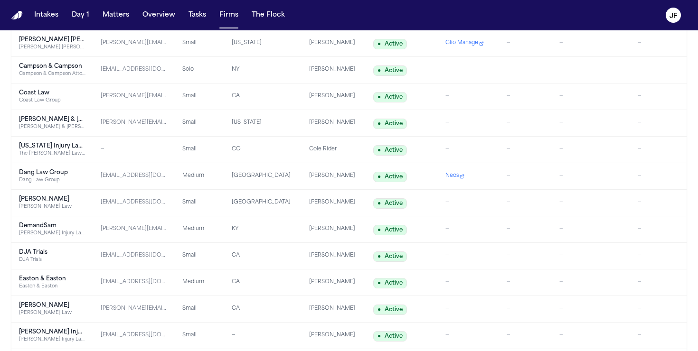
scroll to position [262, 0]
click at [79, 177] on div "Dang Law Group" at bounding box center [52, 179] width 66 height 7
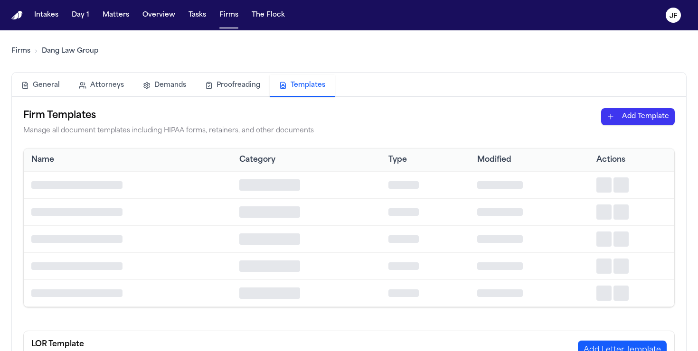
click at [307, 81] on button "Templates" at bounding box center [302, 86] width 65 height 22
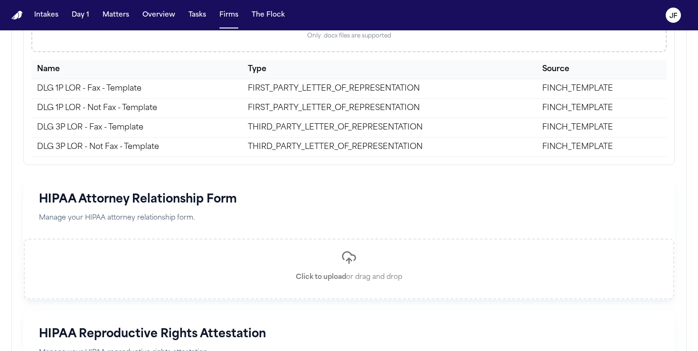
scroll to position [270, 0]
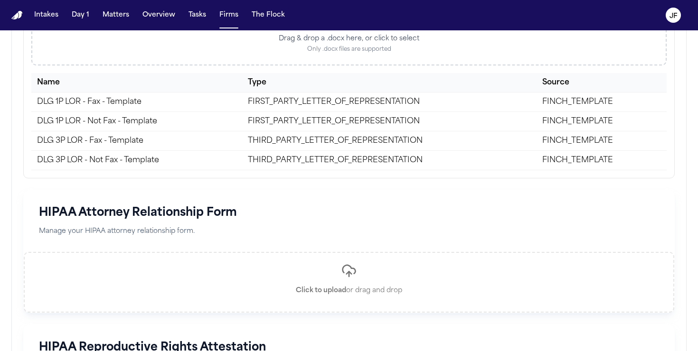
click at [329, 163] on td "THIRD_PARTY_LETTER_OF_REPRESENTATION" at bounding box center [389, 160] width 294 height 19
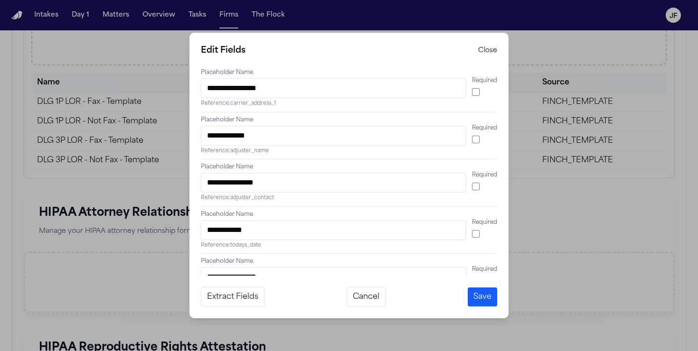
click at [342, 294] on button "Cancel" at bounding box center [366, 297] width 39 height 20
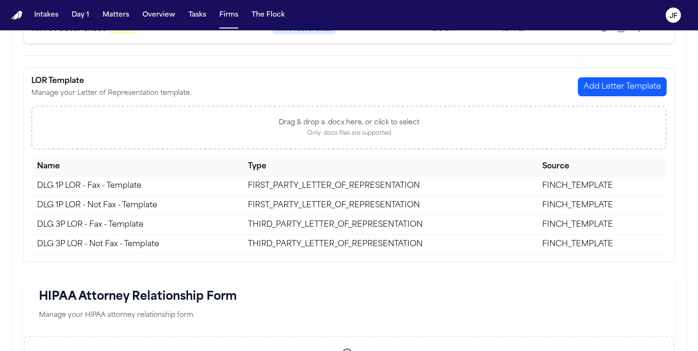
scroll to position [0, 0]
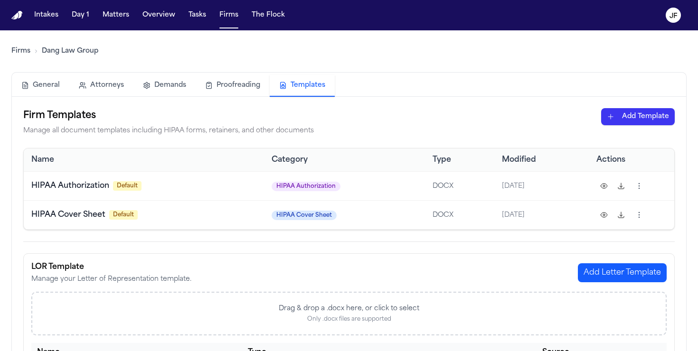
click at [34, 87] on button "General" at bounding box center [40, 85] width 57 height 21
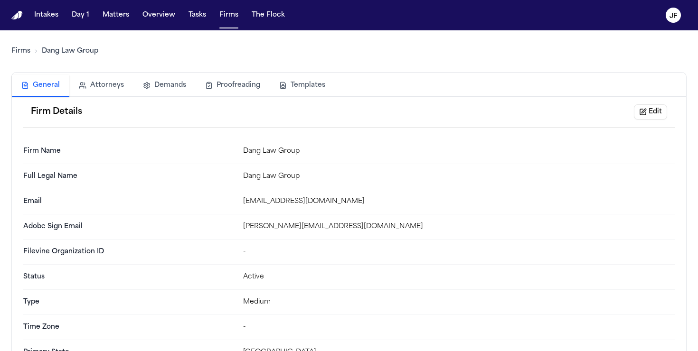
click at [22, 53] on link "Firms" at bounding box center [20, 51] width 19 height 9
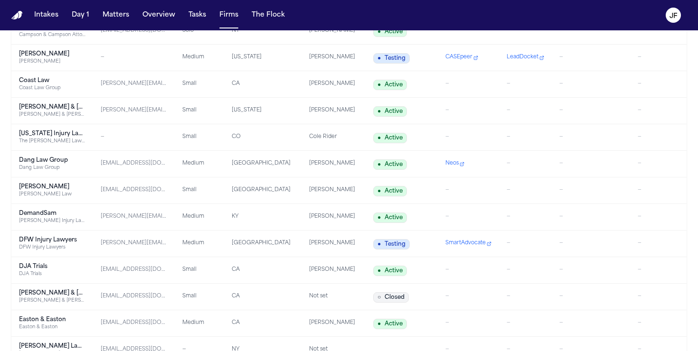
scroll to position [393, 0]
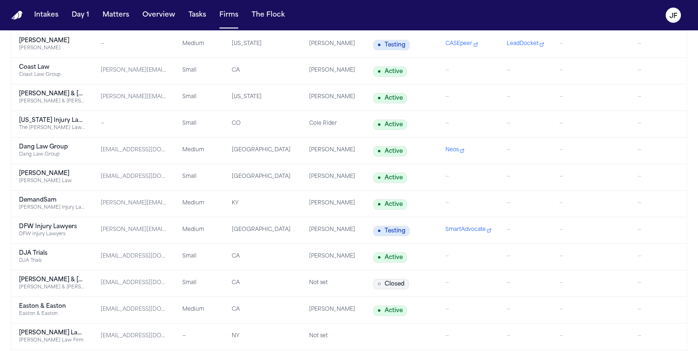
click at [43, 178] on div "[PERSON_NAME] Law" at bounding box center [52, 181] width 66 height 7
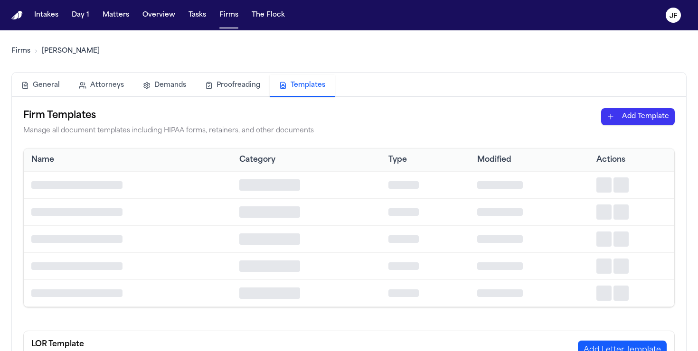
click at [305, 90] on button "Templates" at bounding box center [302, 86] width 65 height 22
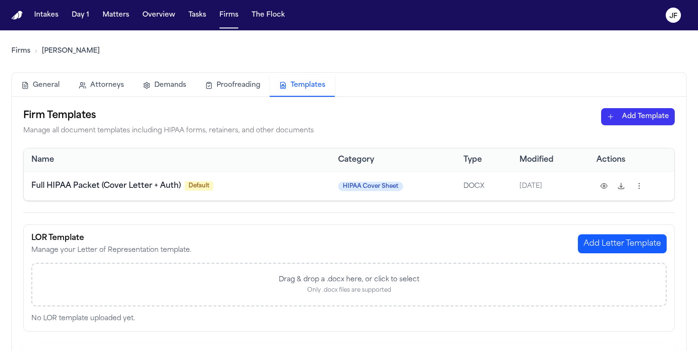
click at [22, 56] on link "Firms" at bounding box center [20, 51] width 19 height 9
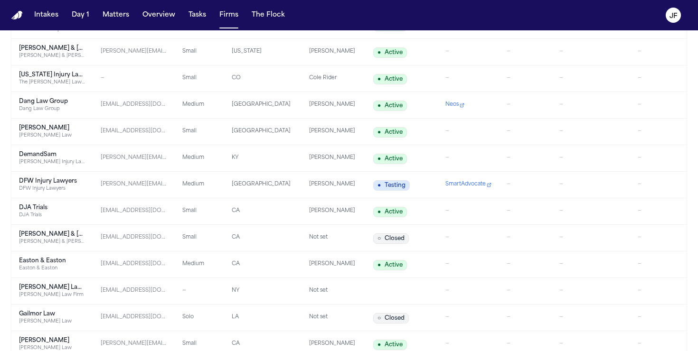
scroll to position [441, 0]
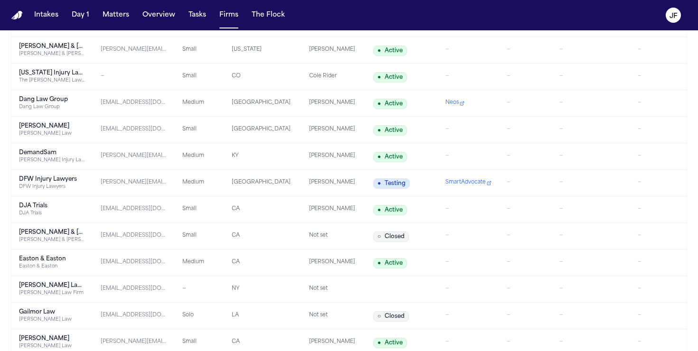
click at [32, 150] on div "DemandSam" at bounding box center [52, 153] width 66 height 8
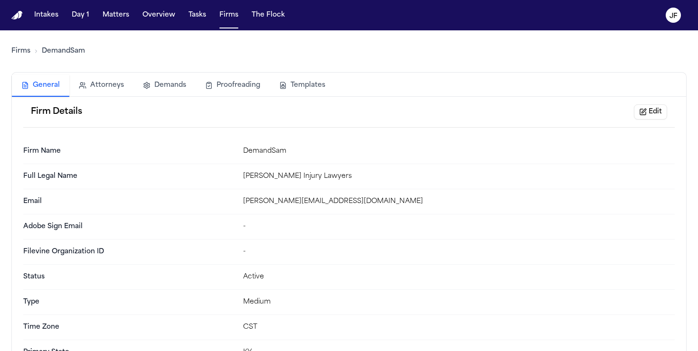
click at [301, 81] on button "Templates" at bounding box center [302, 85] width 65 height 21
click at [51, 93] on button "General" at bounding box center [40, 86] width 57 height 22
click at [311, 86] on button "Templates" at bounding box center [302, 85] width 65 height 21
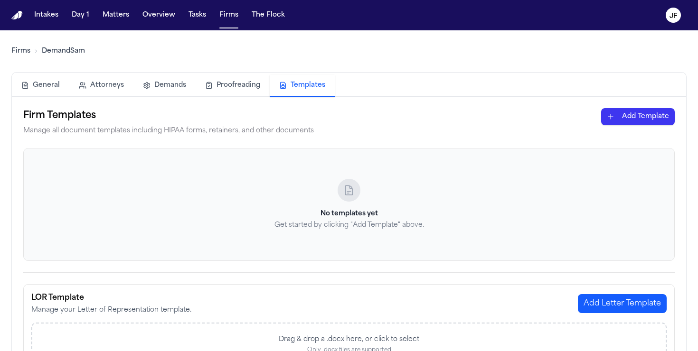
click at [43, 88] on button "General" at bounding box center [40, 85] width 57 height 21
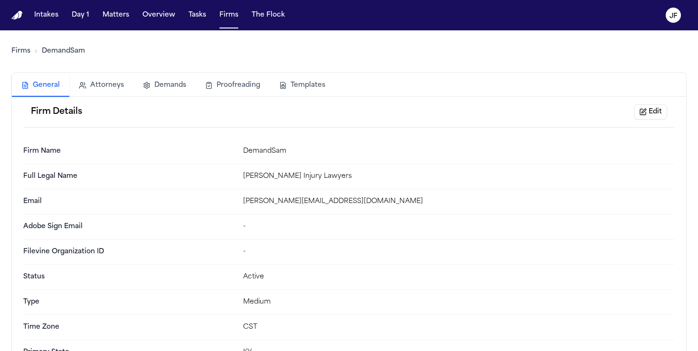
click at [33, 48] on icon "Breadcrumb" at bounding box center [36, 51] width 6 height 6
click at [29, 49] on link "Firms" at bounding box center [20, 51] width 19 height 9
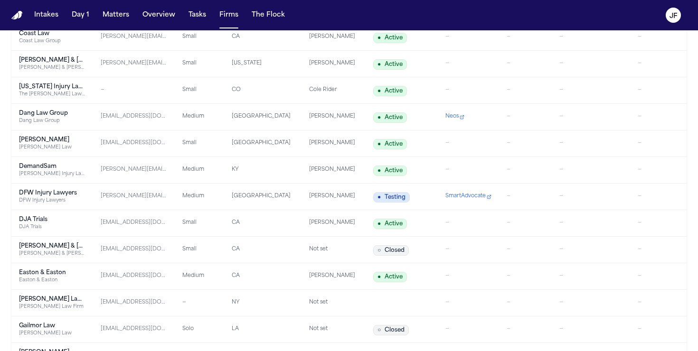
scroll to position [429, 0]
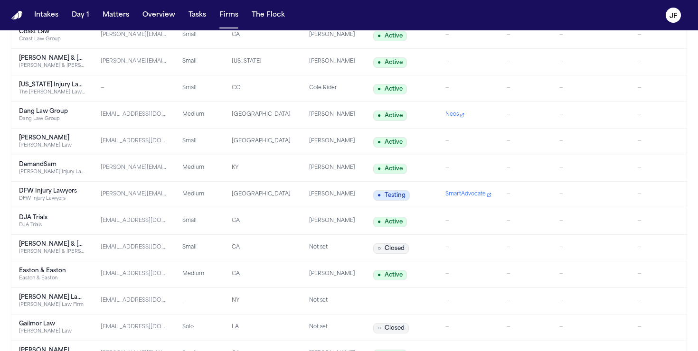
click at [60, 195] on div "DFW Injury Lawyers" at bounding box center [52, 198] width 66 height 7
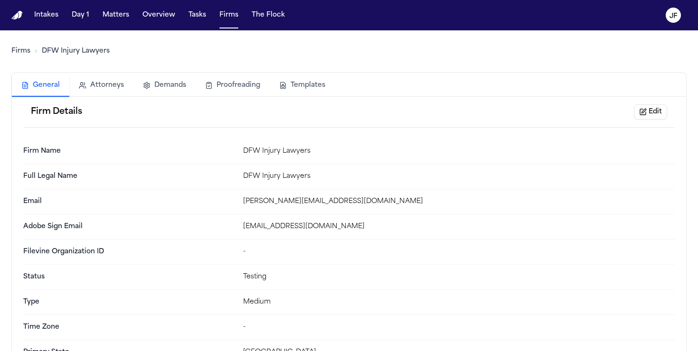
click at [308, 88] on button "Templates" at bounding box center [302, 85] width 65 height 21
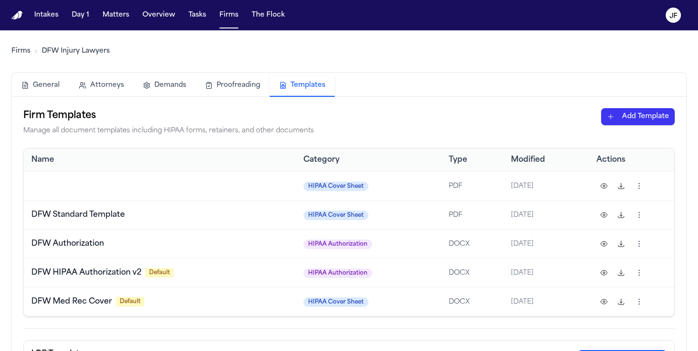
click at [14, 50] on link "Firms" at bounding box center [20, 51] width 19 height 9
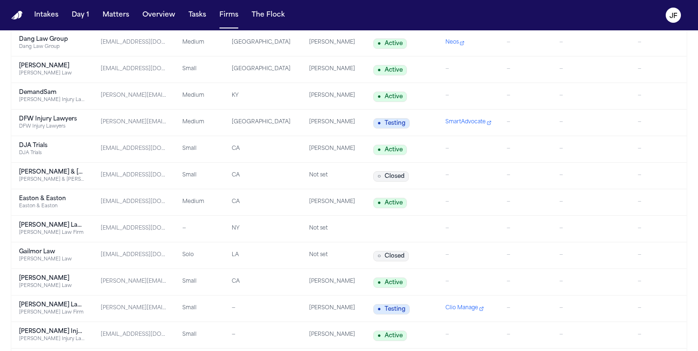
scroll to position [505, 0]
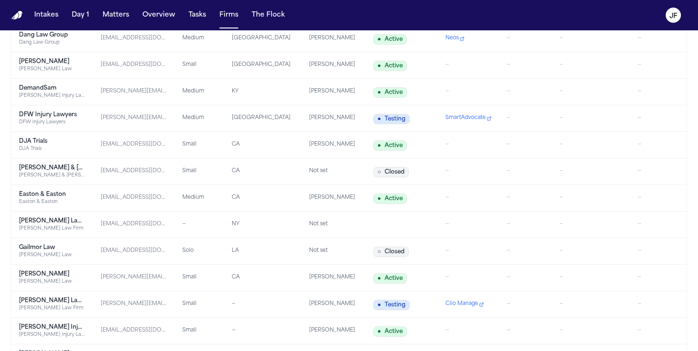
click at [70, 143] on div "DJA Trials" at bounding box center [52, 142] width 66 height 8
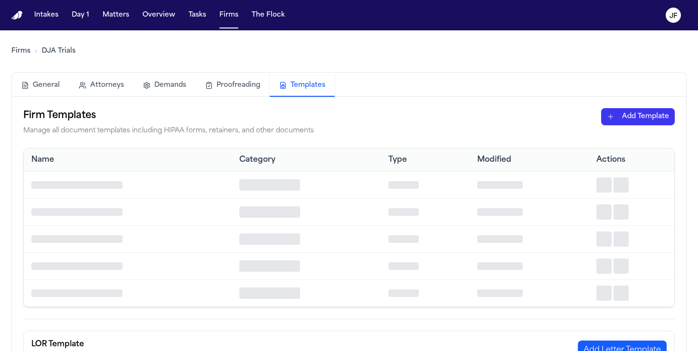
click at [299, 84] on button "Templates" at bounding box center [302, 86] width 65 height 22
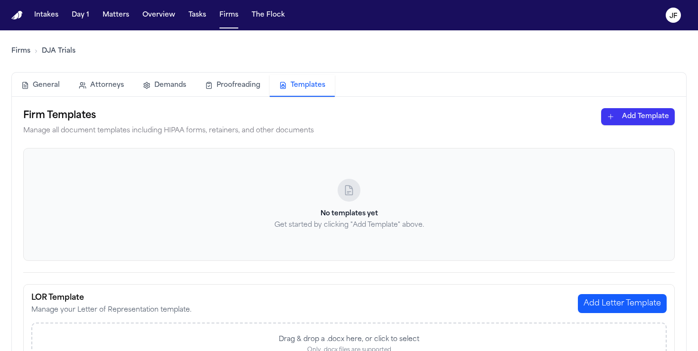
click at [20, 52] on link "Firms" at bounding box center [20, 51] width 19 height 9
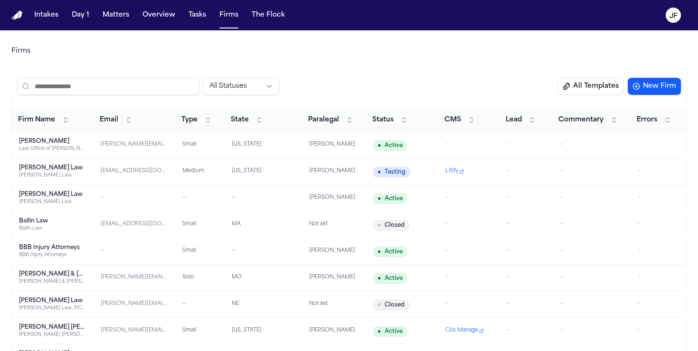
click at [342, 123] on span "Status" at bounding box center [382, 119] width 21 height 9
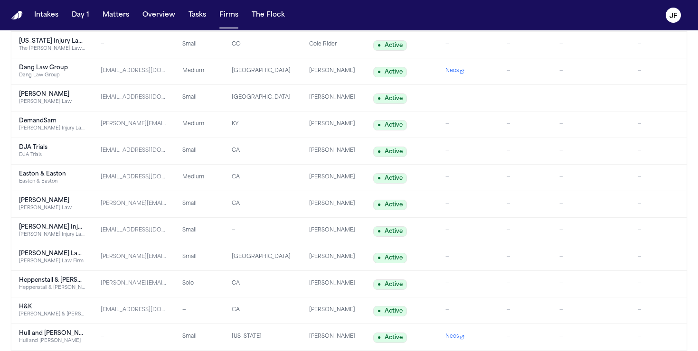
scroll to position [356, 0]
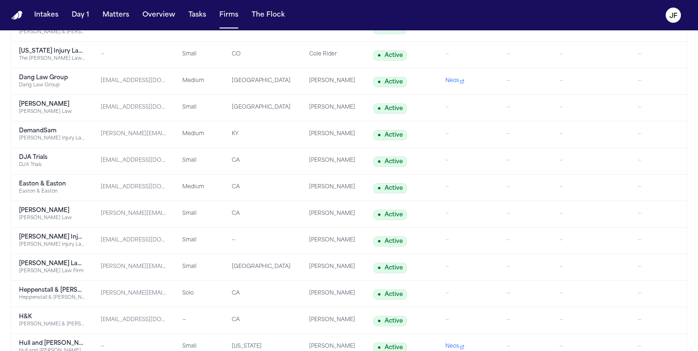
click at [60, 184] on div "Easton & Easton" at bounding box center [52, 184] width 66 height 8
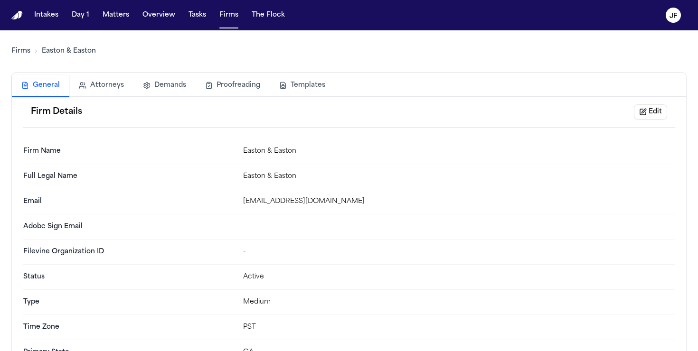
click at [291, 86] on button "Templates" at bounding box center [302, 85] width 65 height 21
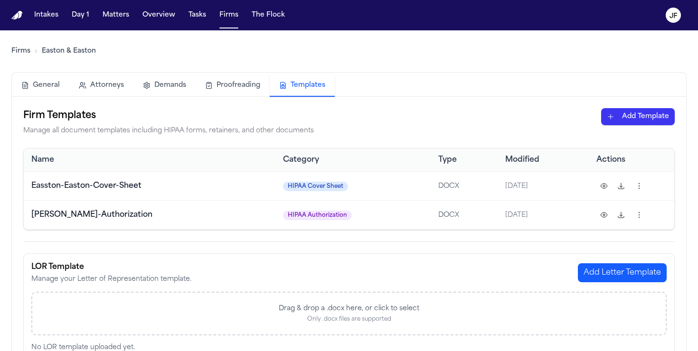
click at [21, 52] on link "Firms" at bounding box center [20, 51] width 19 height 9
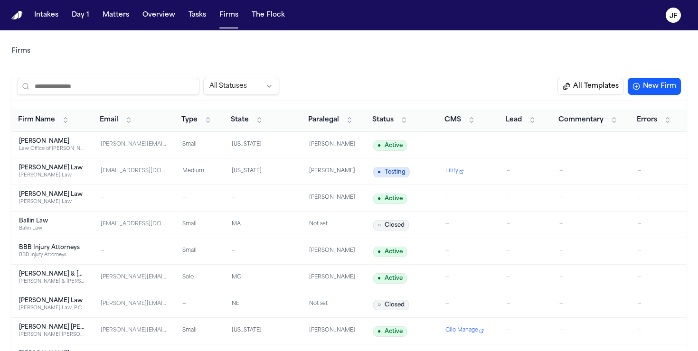
click at [342, 122] on button "Status" at bounding box center [390, 120] width 45 height 15
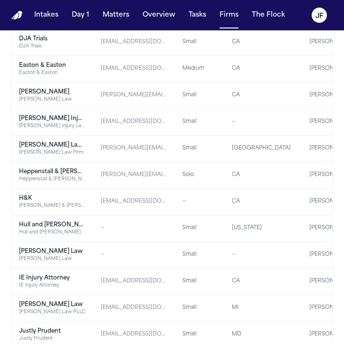
scroll to position [475, 0]
click at [42, 94] on div "[PERSON_NAME]" at bounding box center [52, 92] width 66 height 8
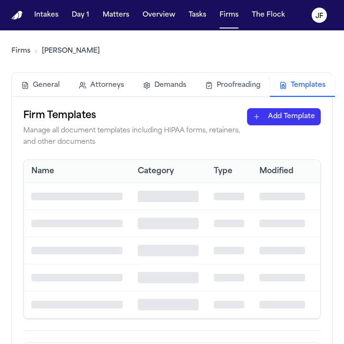
click at [287, 88] on button "Templates" at bounding box center [302, 86] width 65 height 22
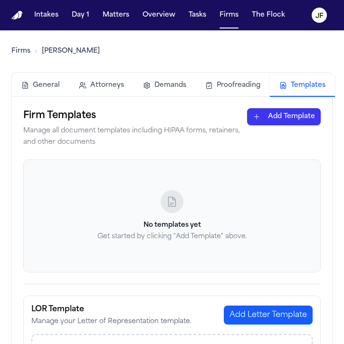
click at [15, 47] on link "Firms" at bounding box center [20, 51] width 19 height 9
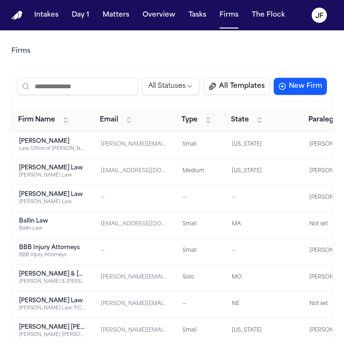
click at [249, 122] on button "State" at bounding box center [247, 120] width 42 height 15
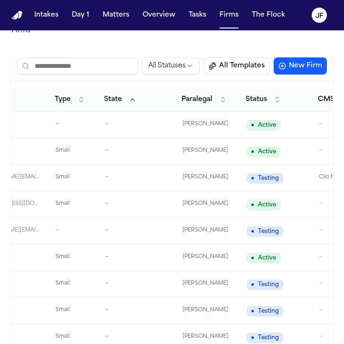
scroll to position [0, 131]
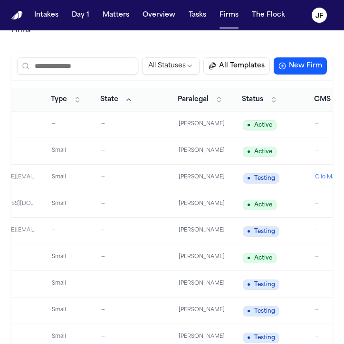
click at [261, 99] on span "Status" at bounding box center [252, 99] width 21 height 9
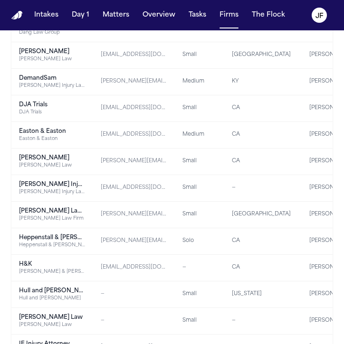
scroll to position [411, 0]
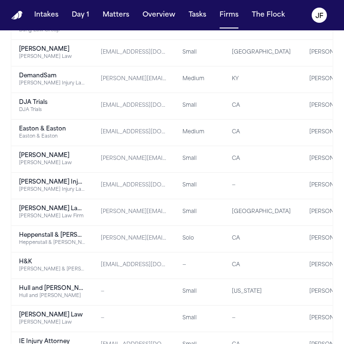
click at [68, 183] on div "[PERSON_NAME] Injury Lawyers" at bounding box center [52, 183] width 66 height 8
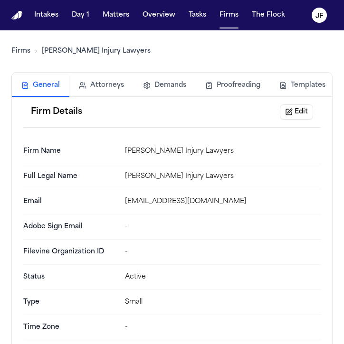
click at [311, 85] on button "Templates" at bounding box center [302, 85] width 65 height 21
